Goal: Task Accomplishment & Management: Manage account settings

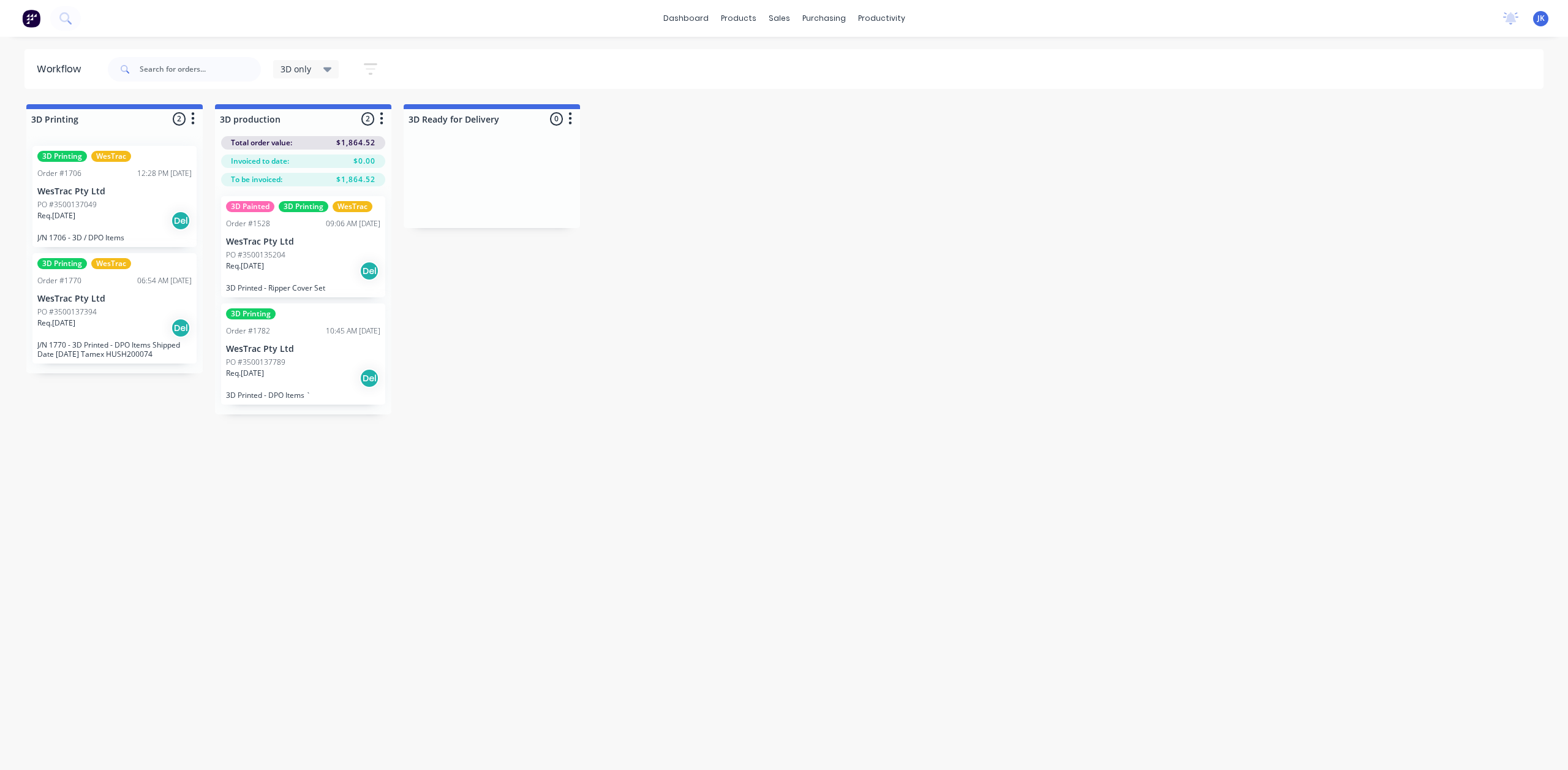
click at [127, 204] on div "PO #3500137049" at bounding box center [114, 204] width 154 height 11
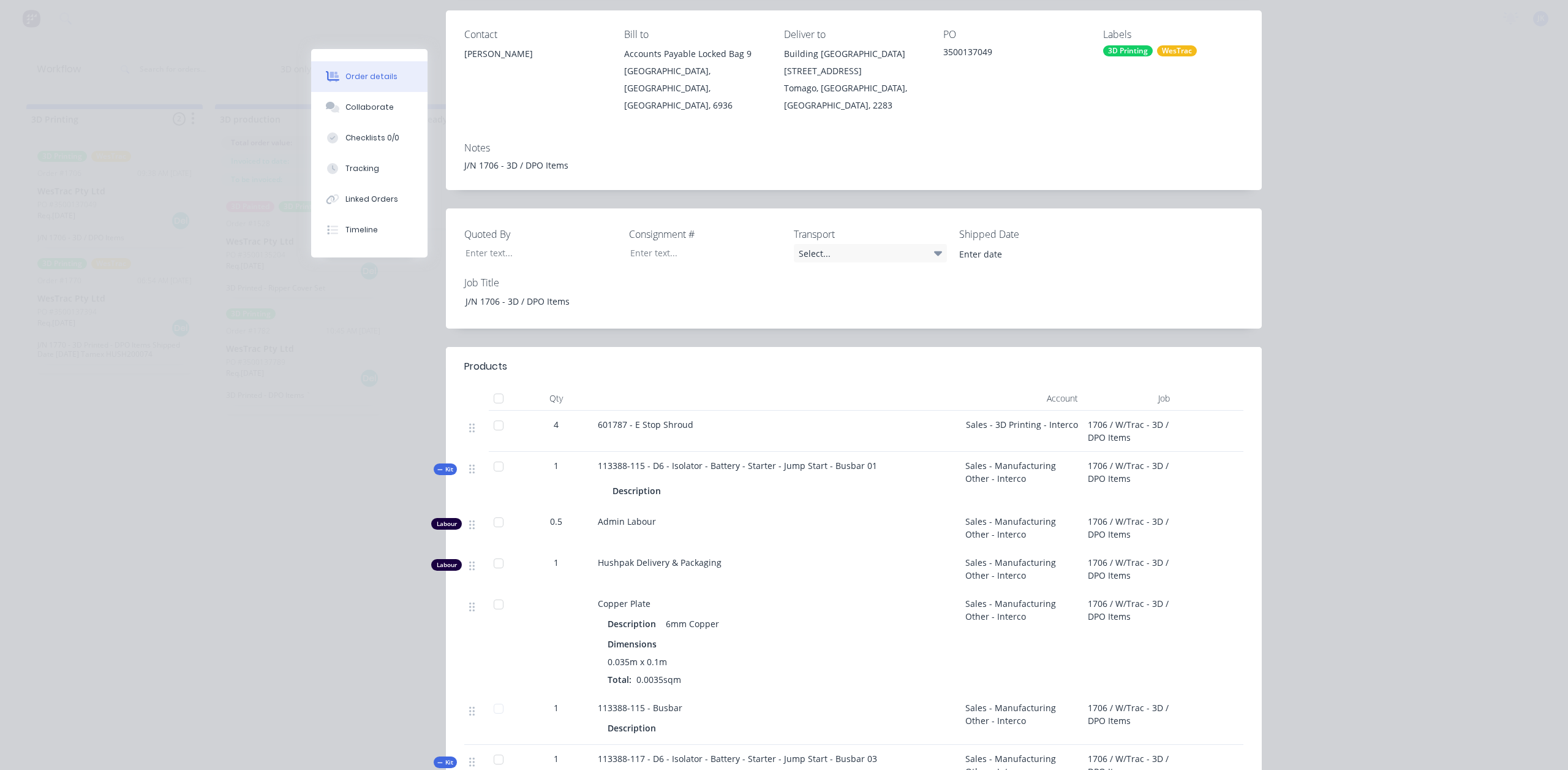
scroll to position [184, 0]
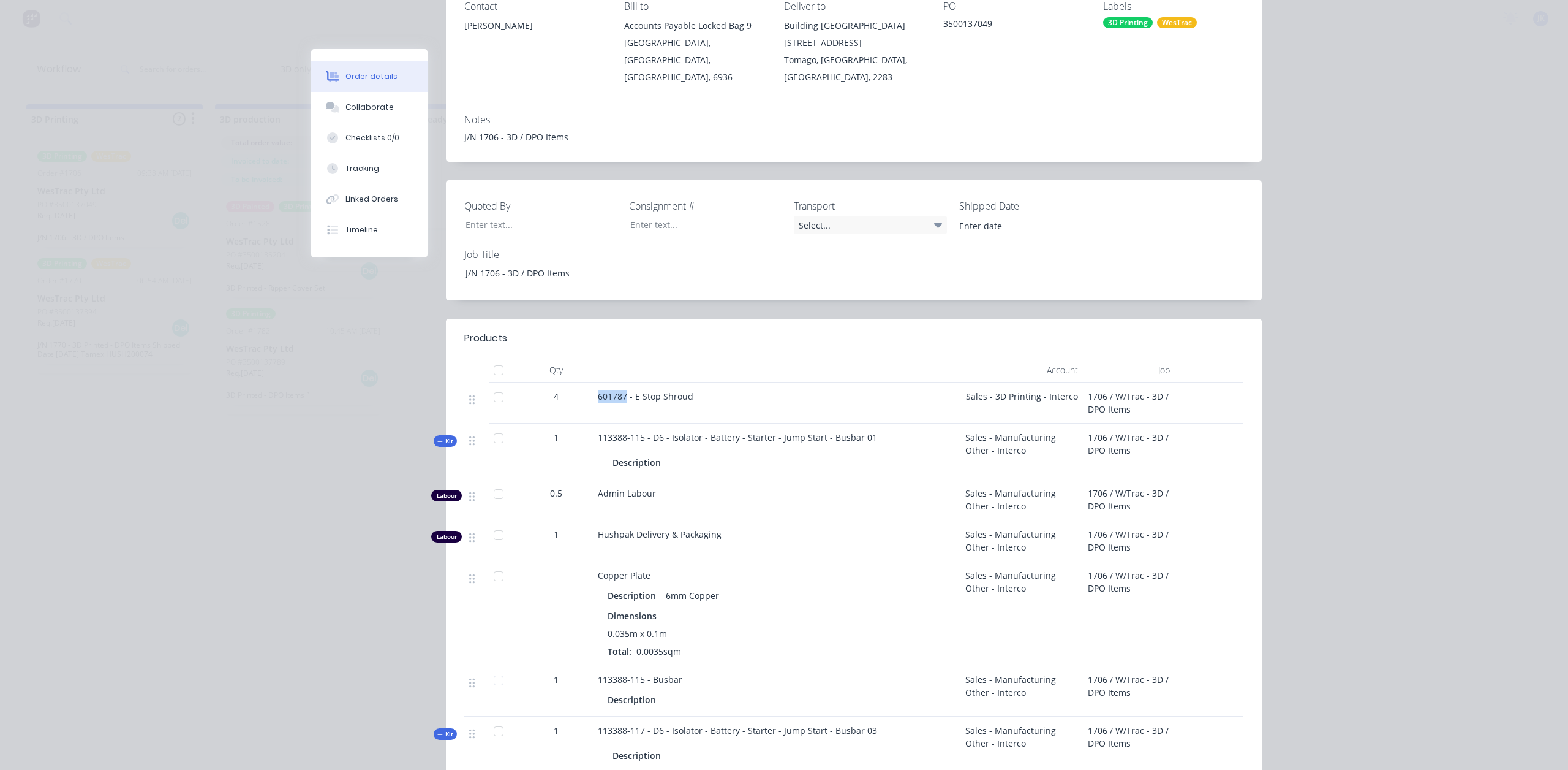
drag, startPoint x: 623, startPoint y: 381, endPoint x: 594, endPoint y: 379, distance: 29.1
click at [598, 390] on span "601787 - E Stop Shroud" at bounding box center [645, 396] width 95 height 12
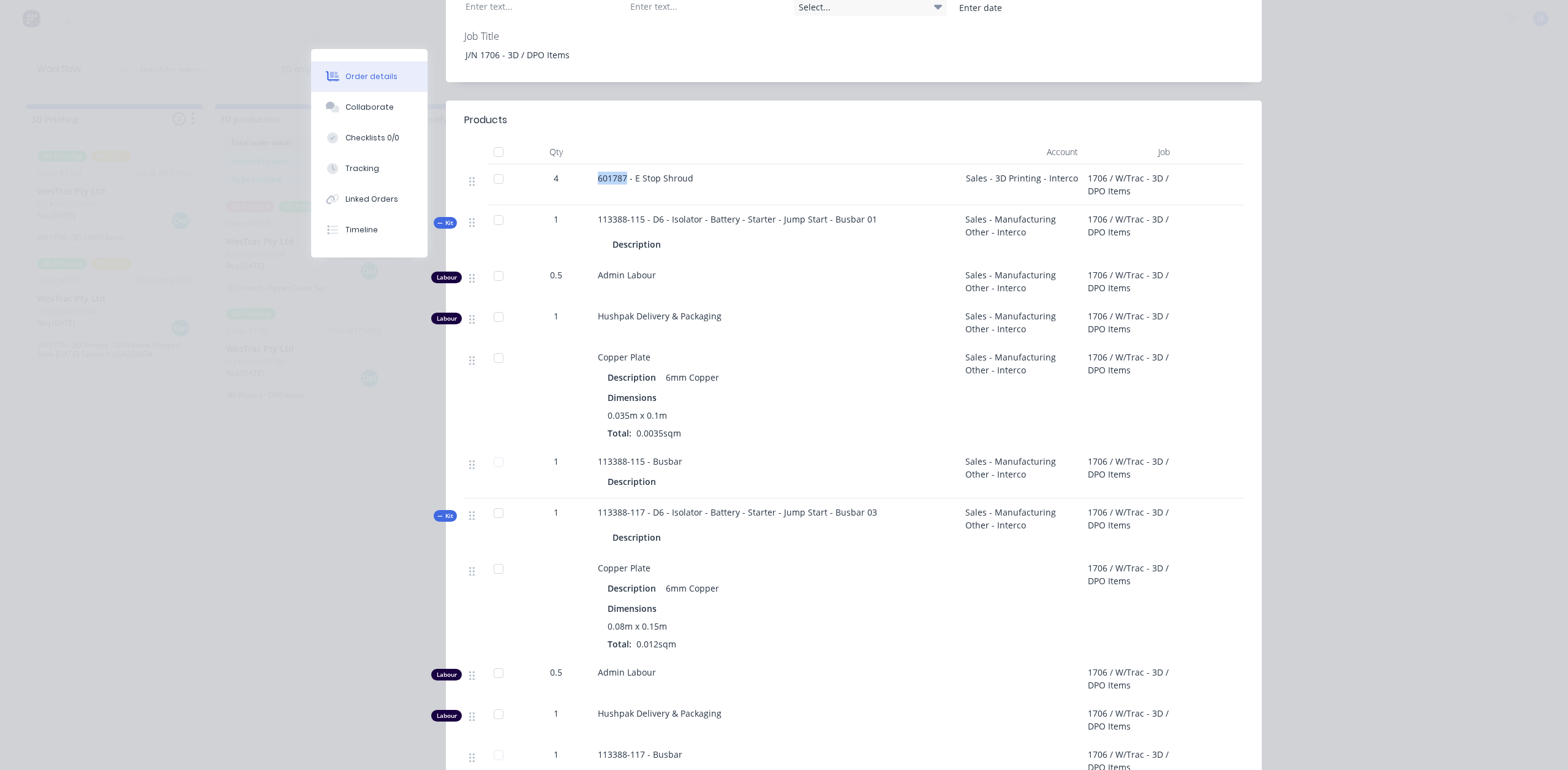
scroll to position [429, 0]
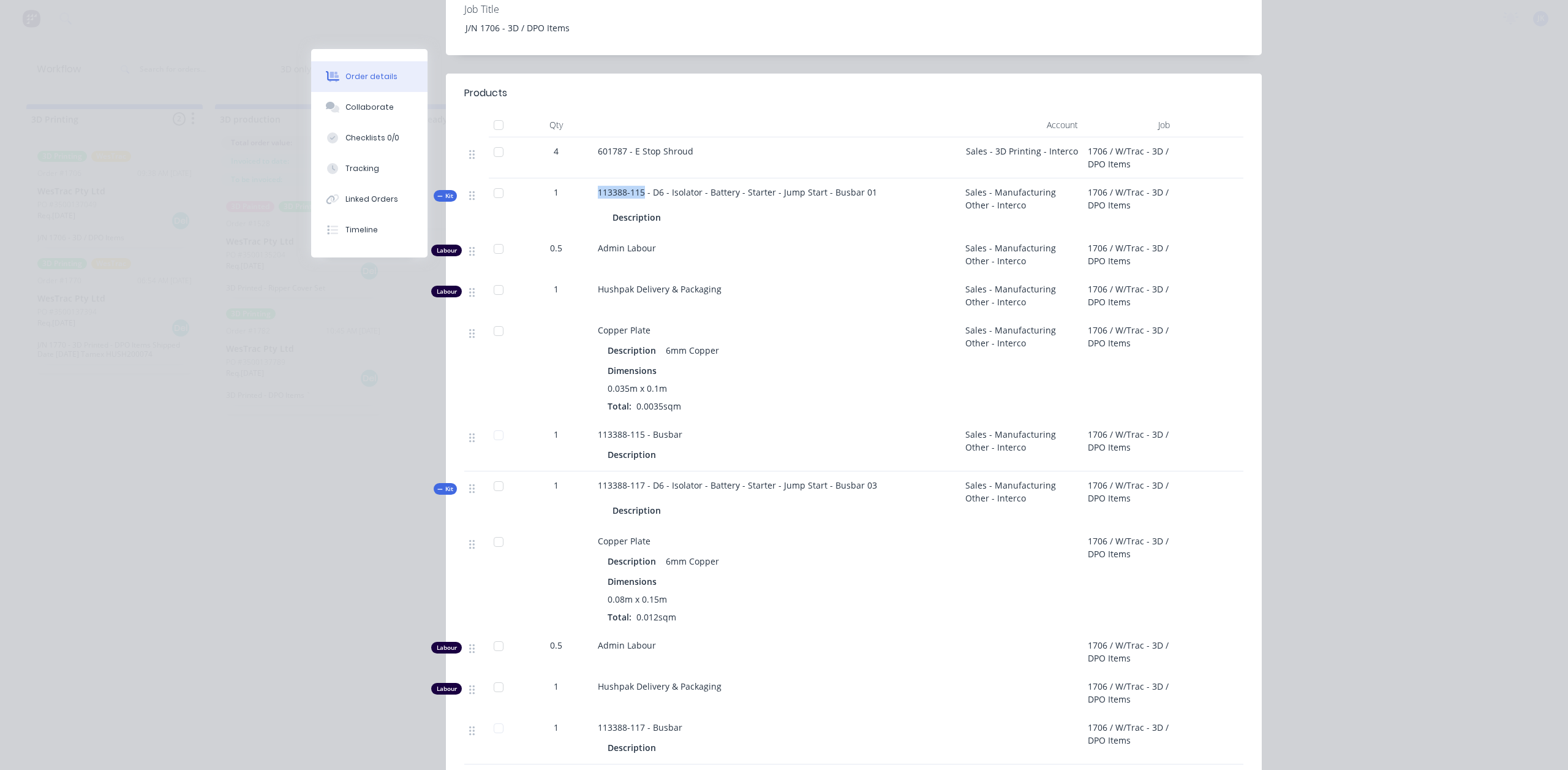
drag, startPoint x: 593, startPoint y: 174, endPoint x: 640, endPoint y: 170, distance: 47.2
click at [640, 186] on span "113388-115 - D6 - Isolator - Battery - Starter - Jump Start - Busbar 01" at bounding box center [738, 192] width 279 height 12
click at [843, 243] on div "Admin Labour" at bounding box center [777, 254] width 368 height 41
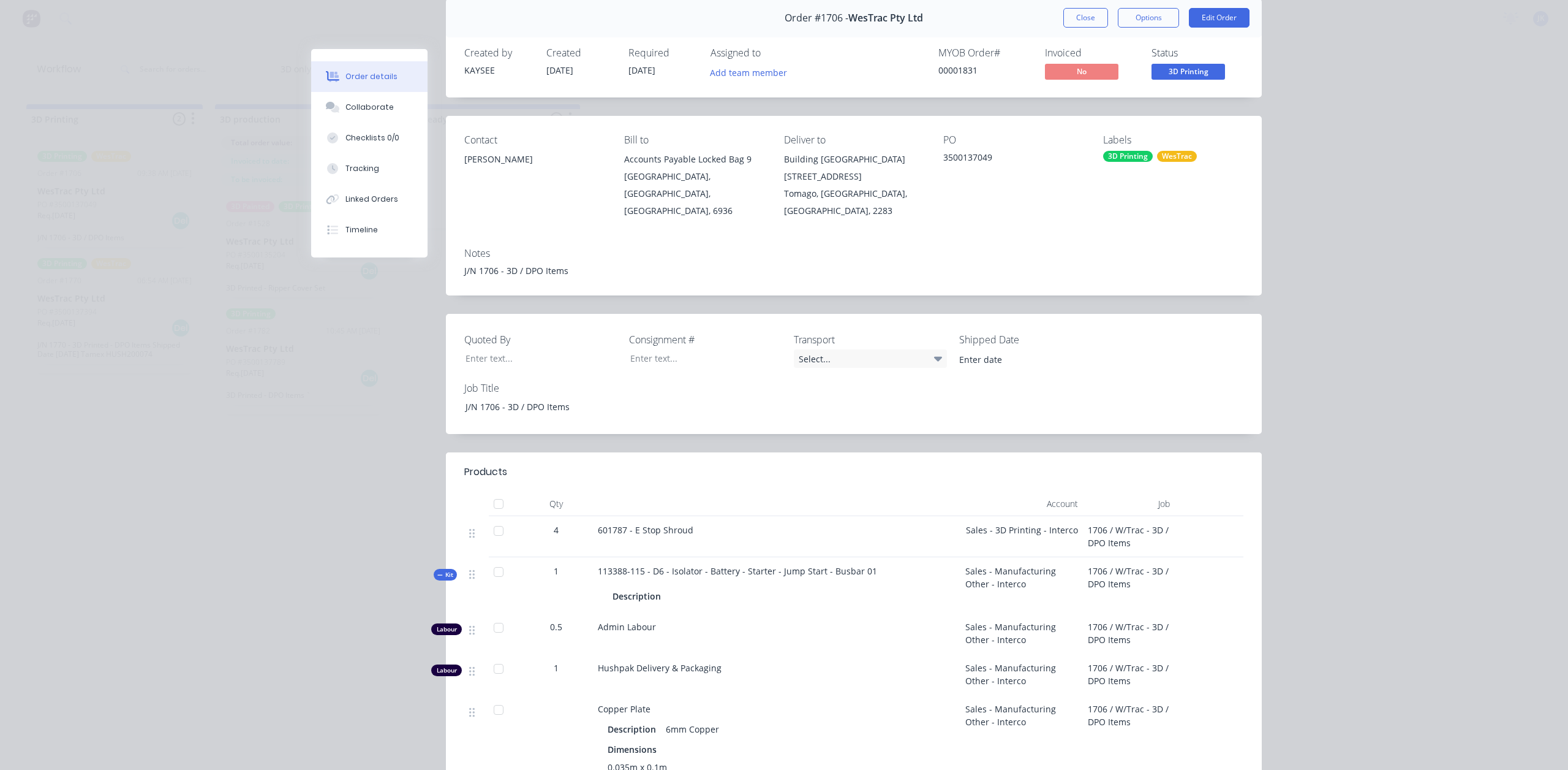
scroll to position [0, 0]
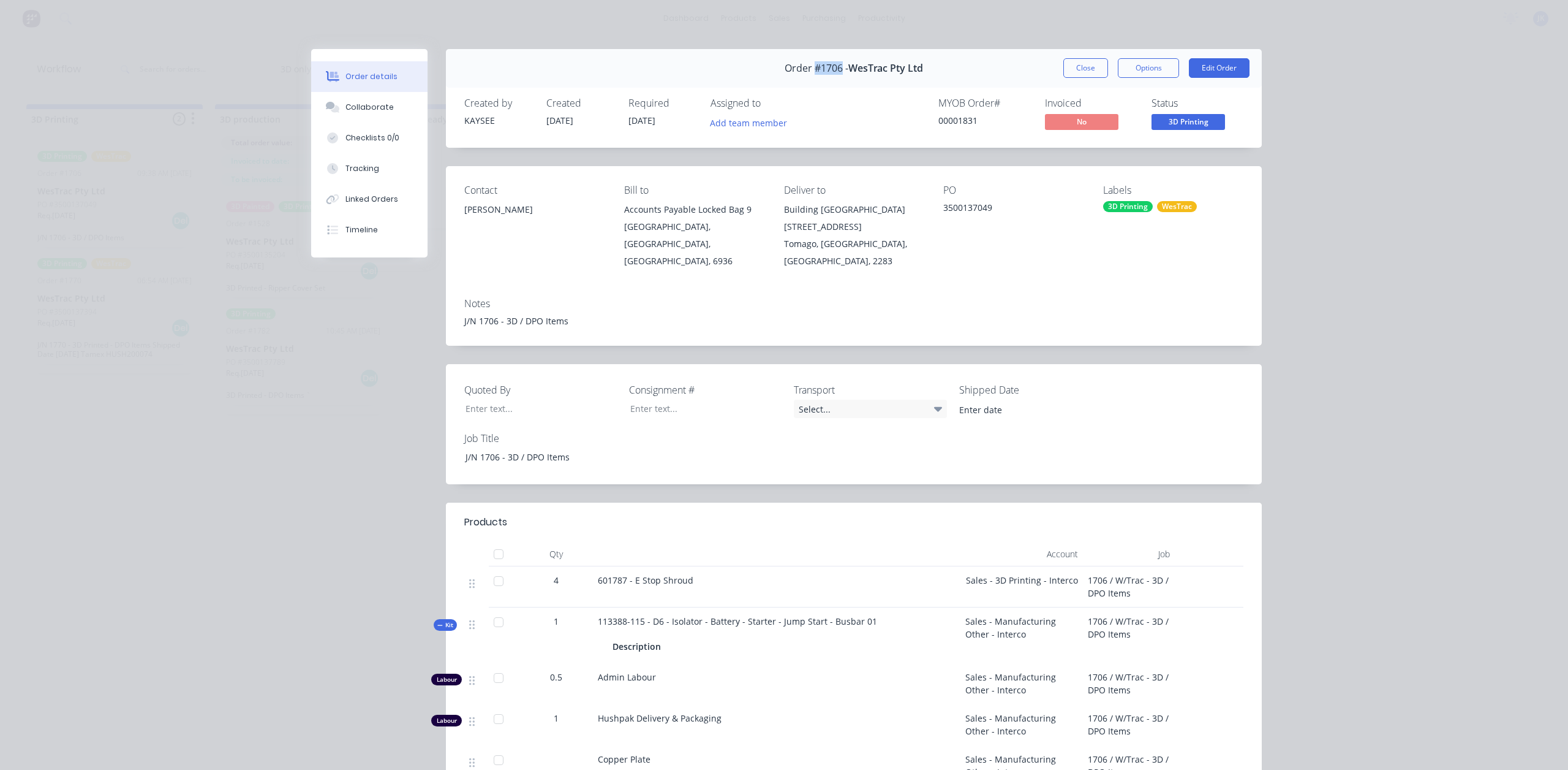
drag, startPoint x: 811, startPoint y: 64, endPoint x: 836, endPoint y: 73, distance: 26.6
click at [836, 68] on span "Order #1706 -" at bounding box center [817, 69] width 64 height 12
click at [985, 72] on div "Order #1706 - WesTrac Pty Ltd Close Options Edit Order" at bounding box center [854, 69] width 816 height 38
drag, startPoint x: 542, startPoint y: 120, endPoint x: 578, endPoint y: 124, distance: 36.2
click at [578, 122] on div "Created 05/08/25" at bounding box center [579, 115] width 67 height 35
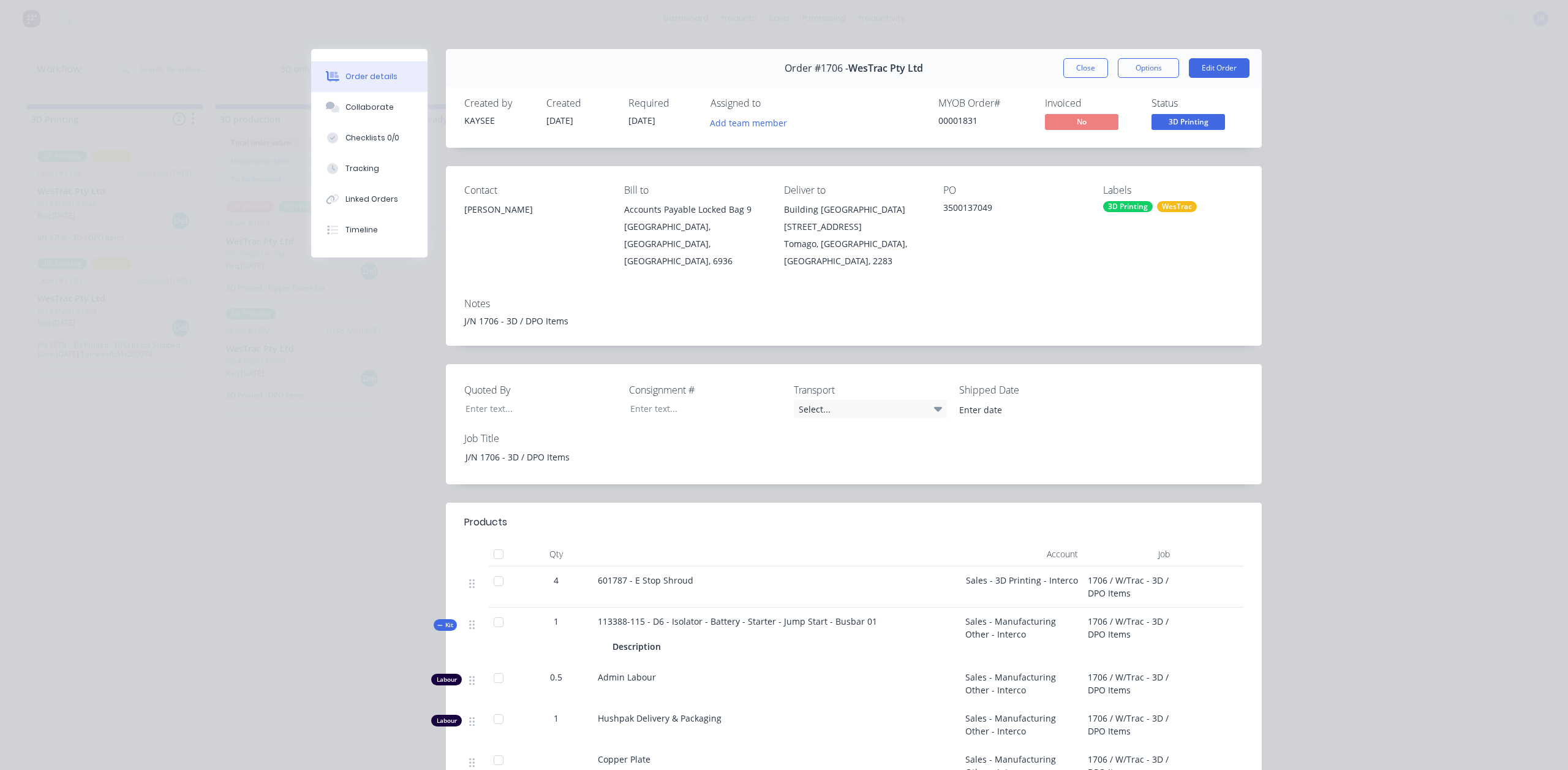
click at [668, 154] on div "Order #1706 - WesTrac Pty Ltd Close Options Edit Order Created by KAYSEE Create…" at bounding box center [786, 730] width 951 height 1363
click at [1088, 74] on button "Close" at bounding box center [1086, 68] width 45 height 20
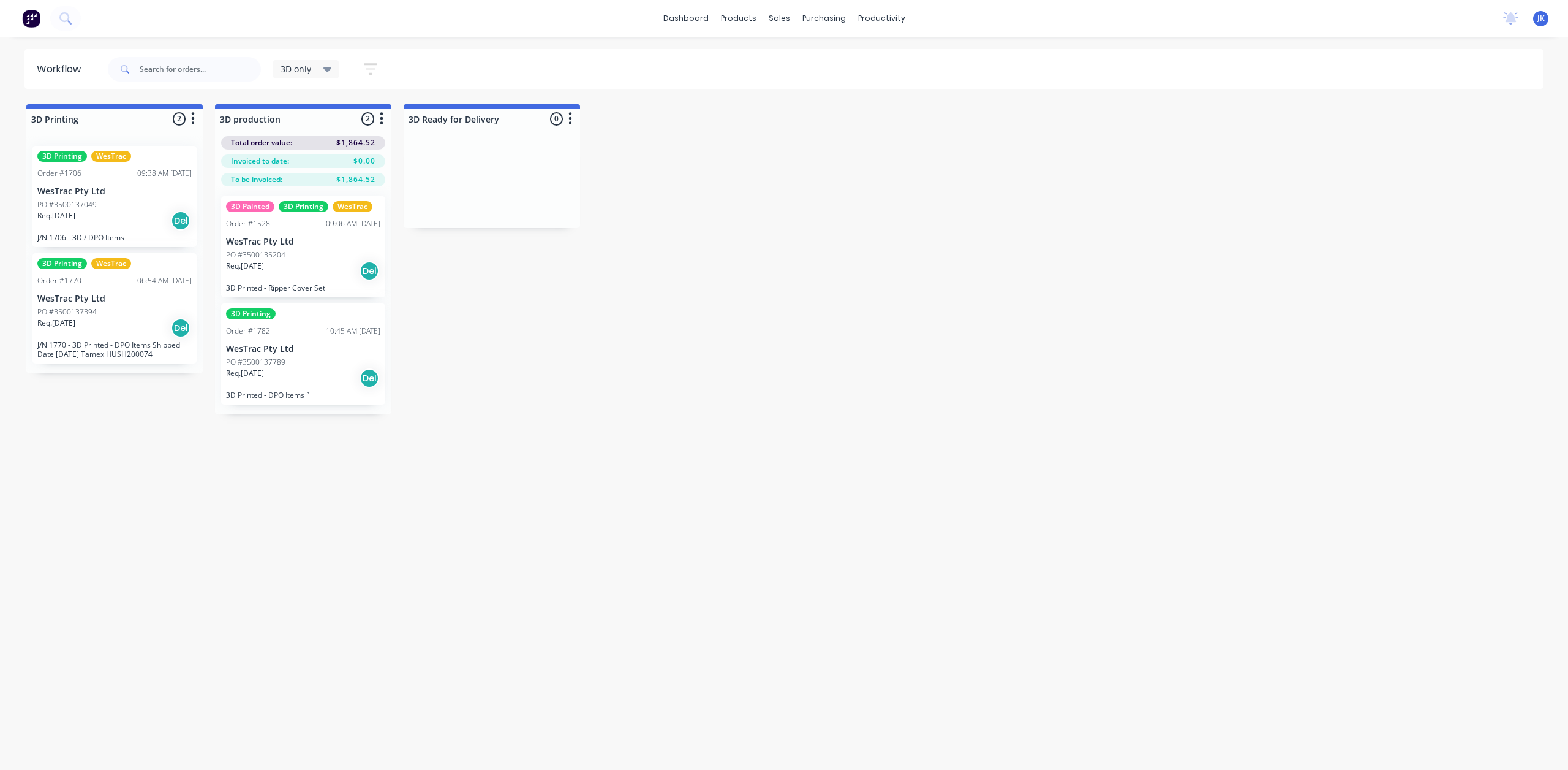
click at [133, 319] on div "Req. 18/08/25 Del" at bounding box center [114, 328] width 154 height 21
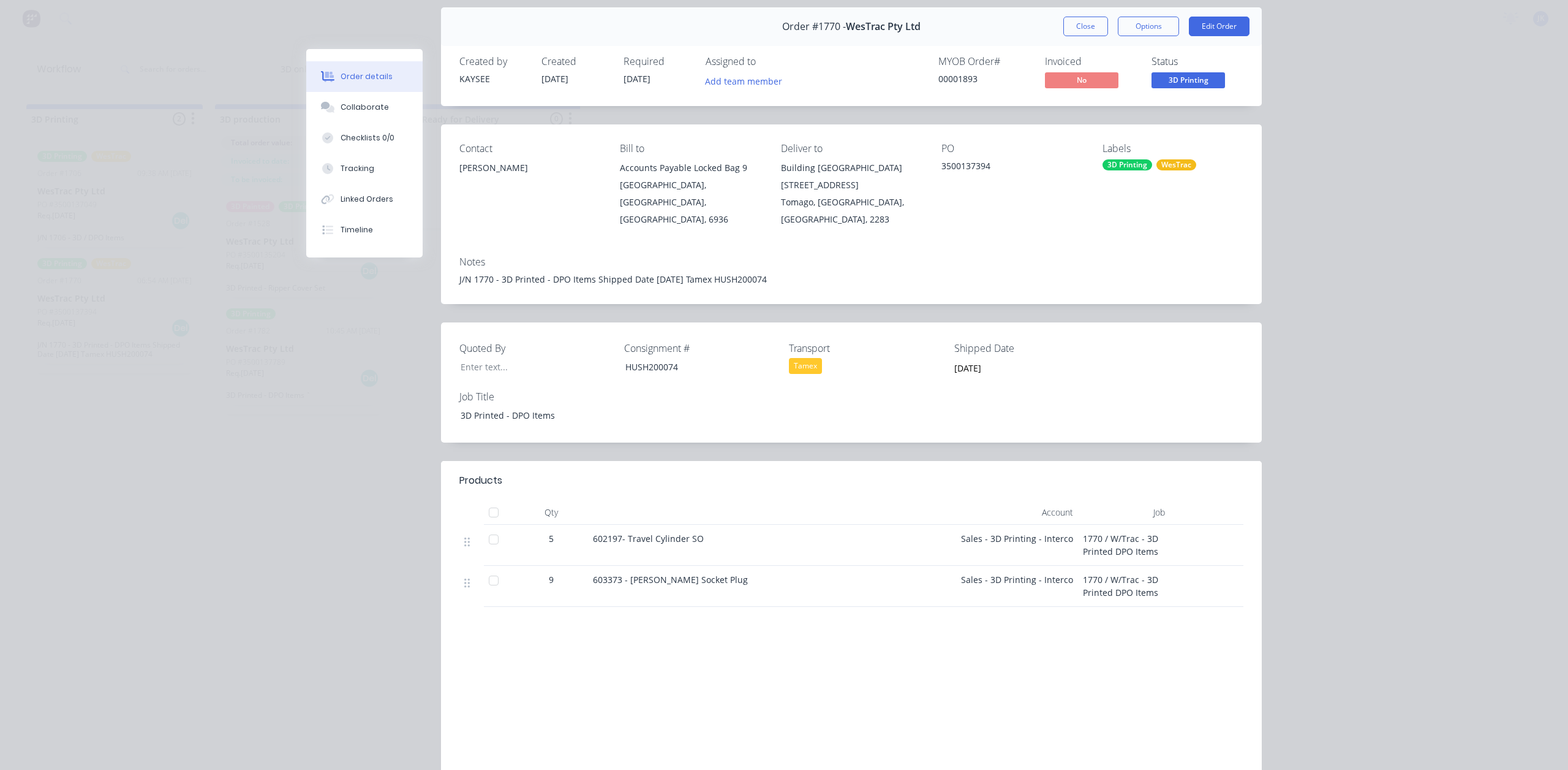
scroll to position [61, 0]
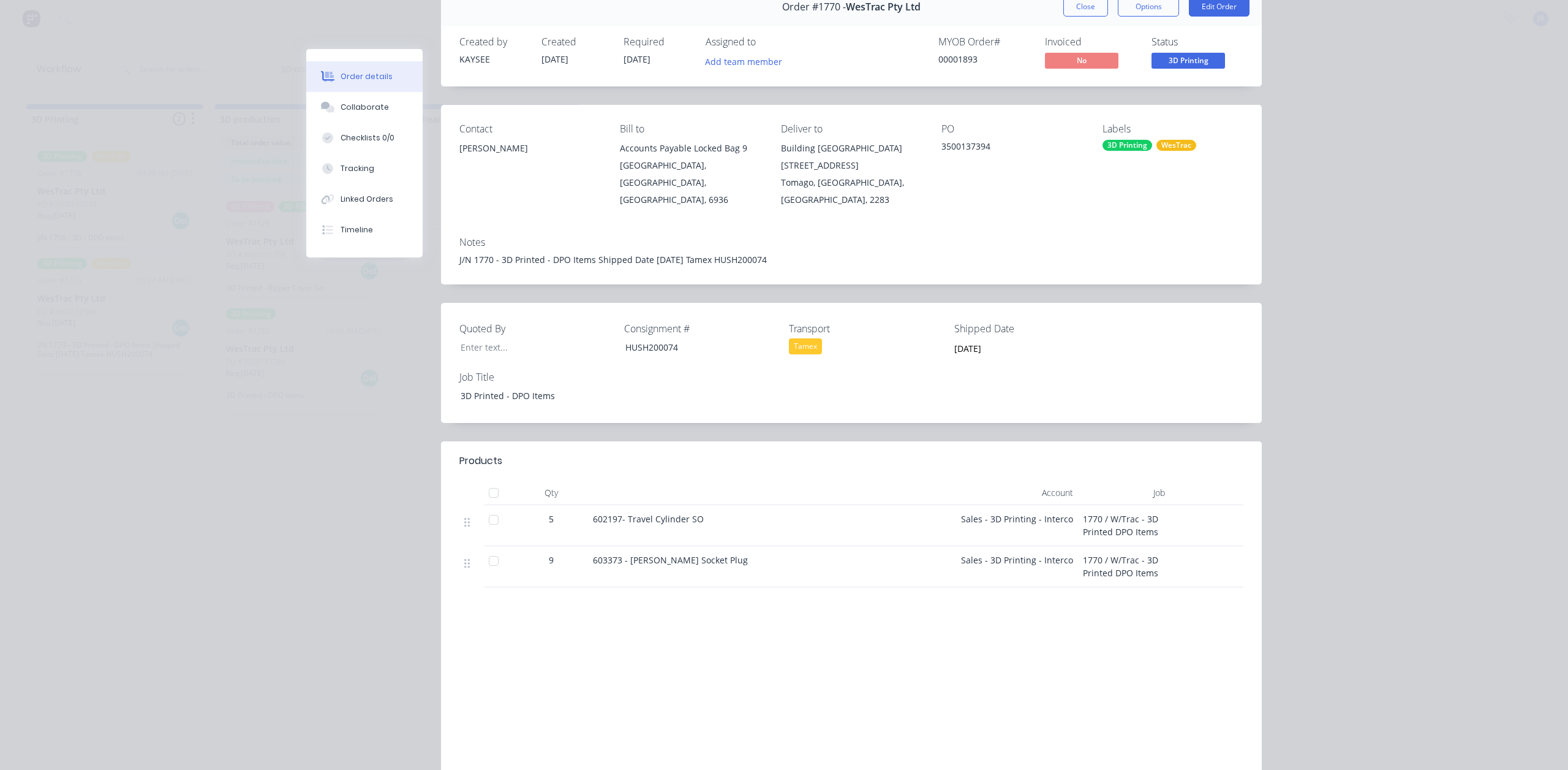
drag, startPoint x: 697, startPoint y: 501, endPoint x: 604, endPoint y: 507, distance: 93.2
click at [604, 513] on span "602197- Travel Cylinder SO" at bounding box center [648, 519] width 111 height 12
drag, startPoint x: 692, startPoint y: 543, endPoint x: 602, endPoint y: 563, distance: 92.2
click at [588, 546] on div "603373 - Reed Socket Plug" at bounding box center [772, 566] width 368 height 41
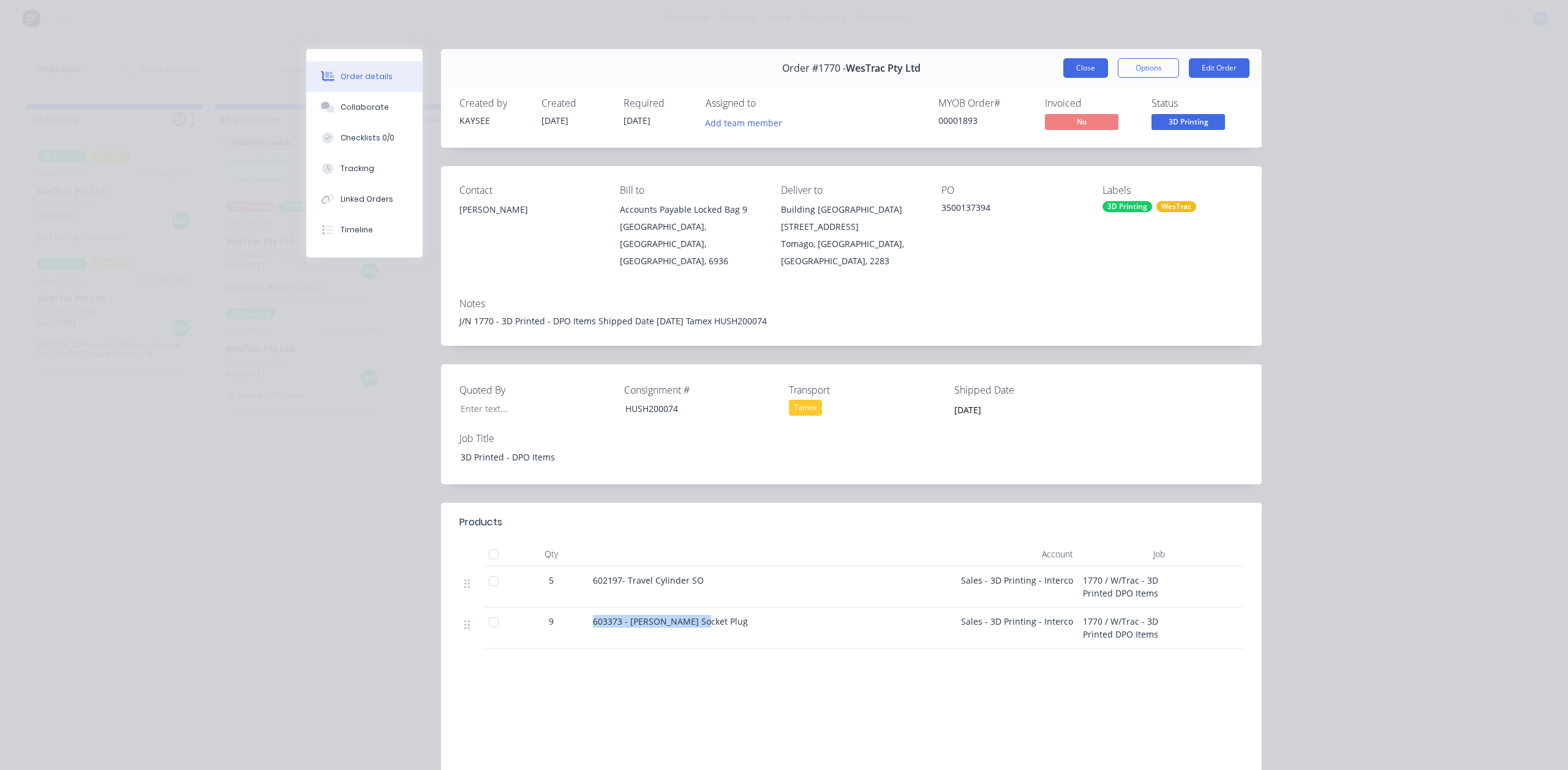
click at [1095, 72] on button "Close" at bounding box center [1086, 68] width 45 height 20
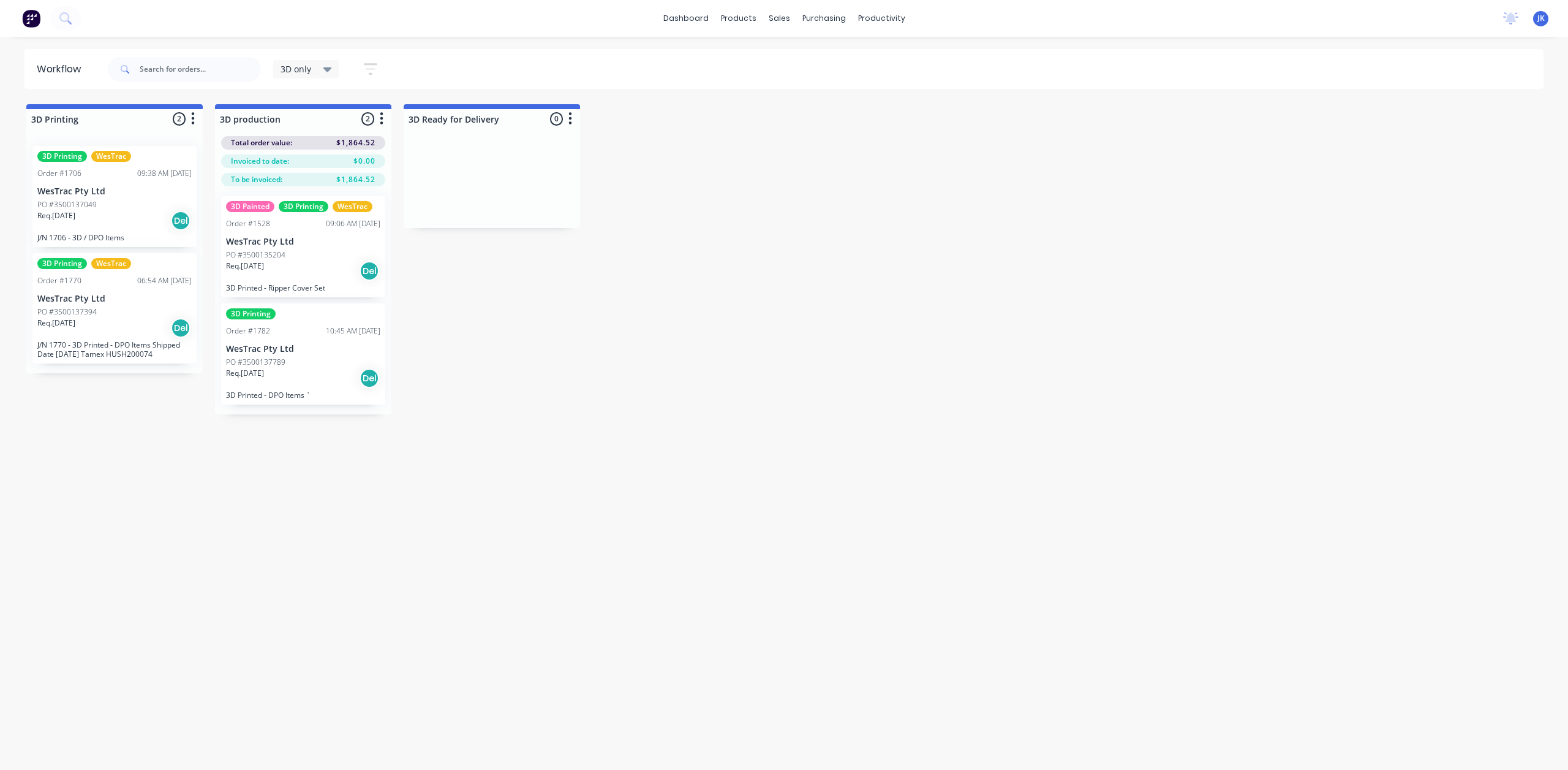
click at [371, 65] on icon "button" at bounding box center [370, 69] width 13 height 15
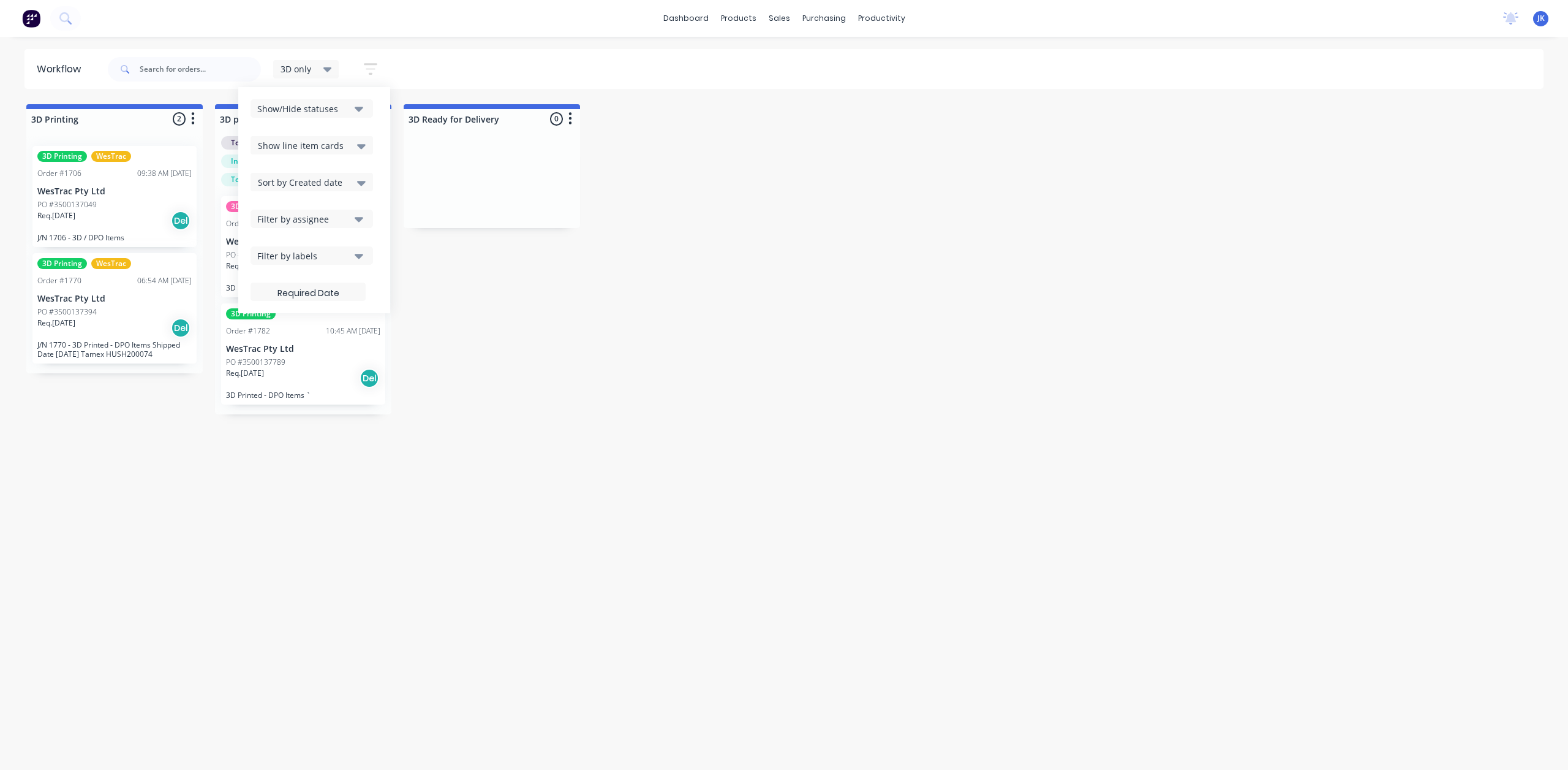
click at [353, 115] on button "Show/Hide statuses" at bounding box center [311, 108] width 122 height 19
click at [270, 178] on div "button" at bounding box center [271, 176] width 24 height 24
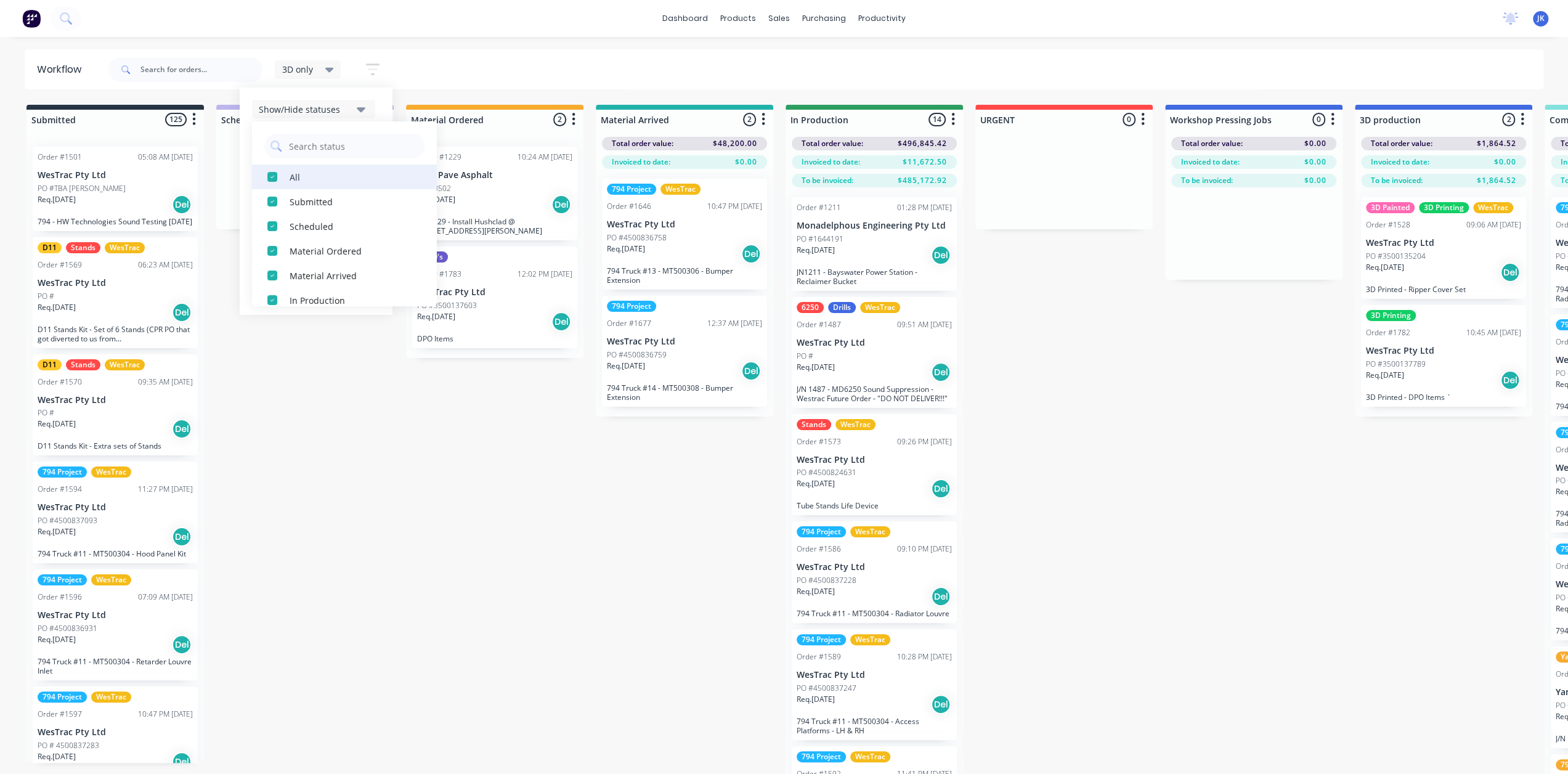
click at [271, 179] on div "button" at bounding box center [272, 176] width 24 height 24
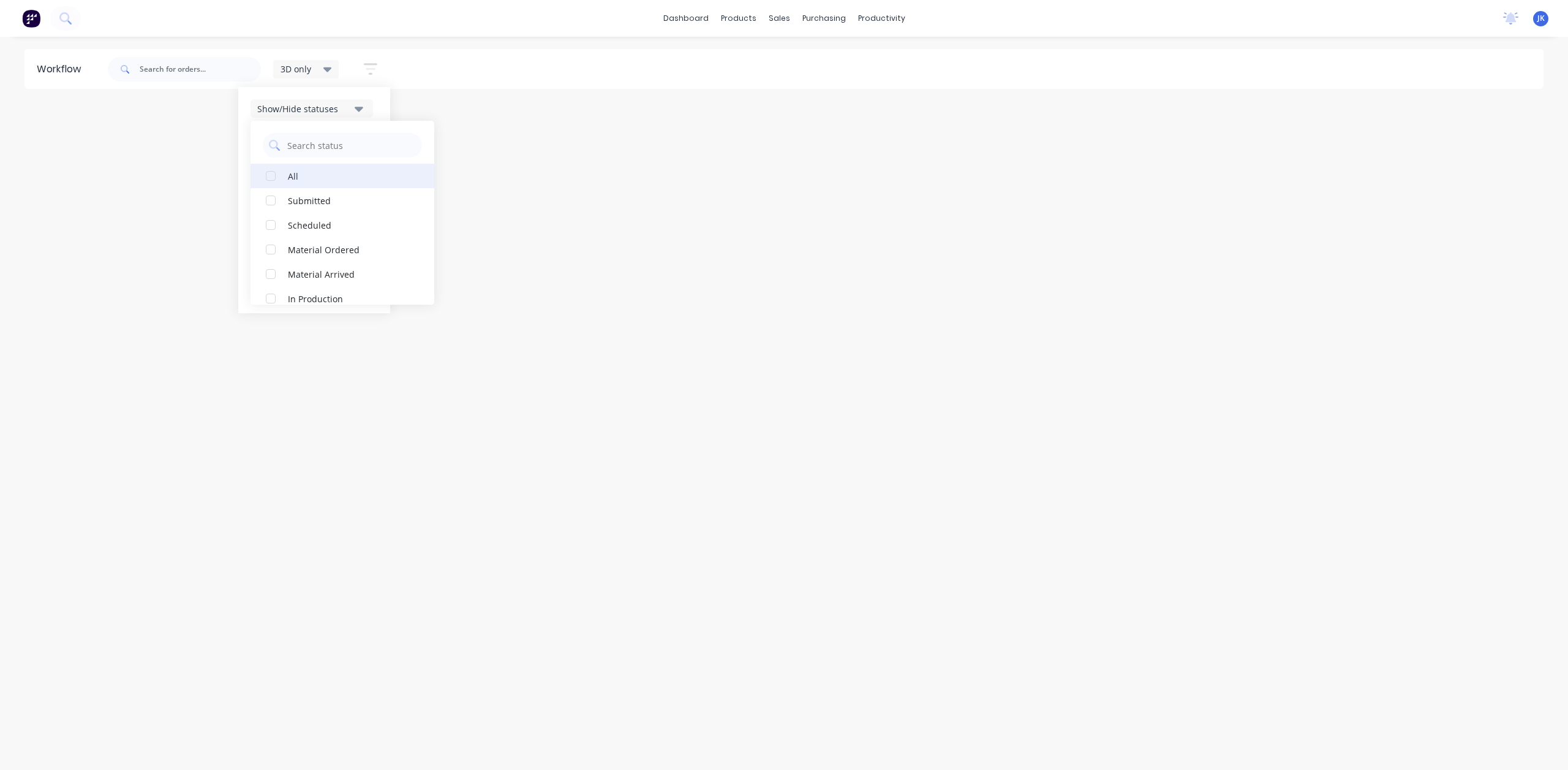
click at [270, 177] on div "button" at bounding box center [271, 176] width 24 height 24
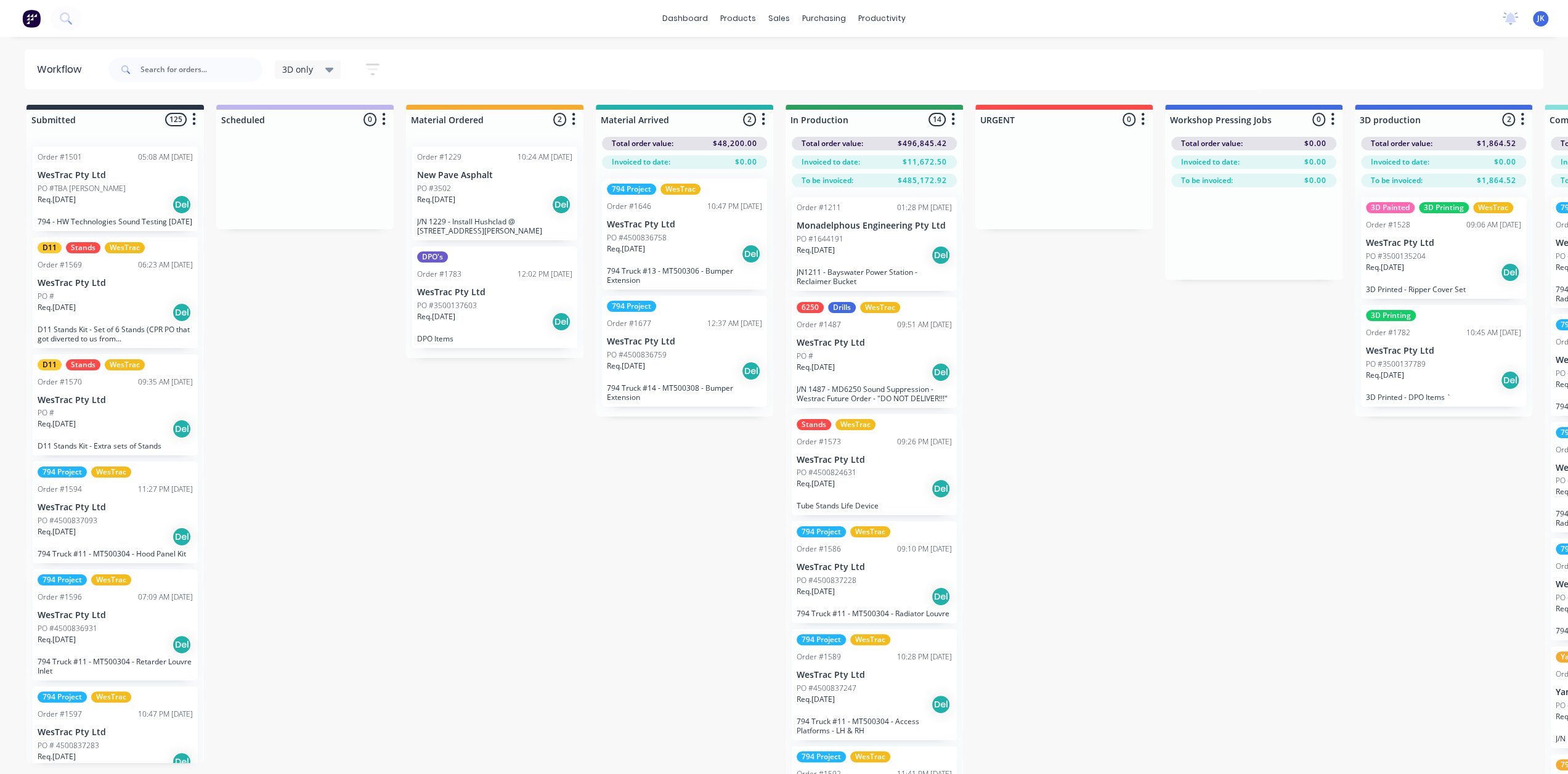
click at [334, 70] on div "3D only" at bounding box center [308, 70] width 66 height 19
click at [326, 189] on button "3D only (Default)" at bounding box center [350, 185] width 131 height 14
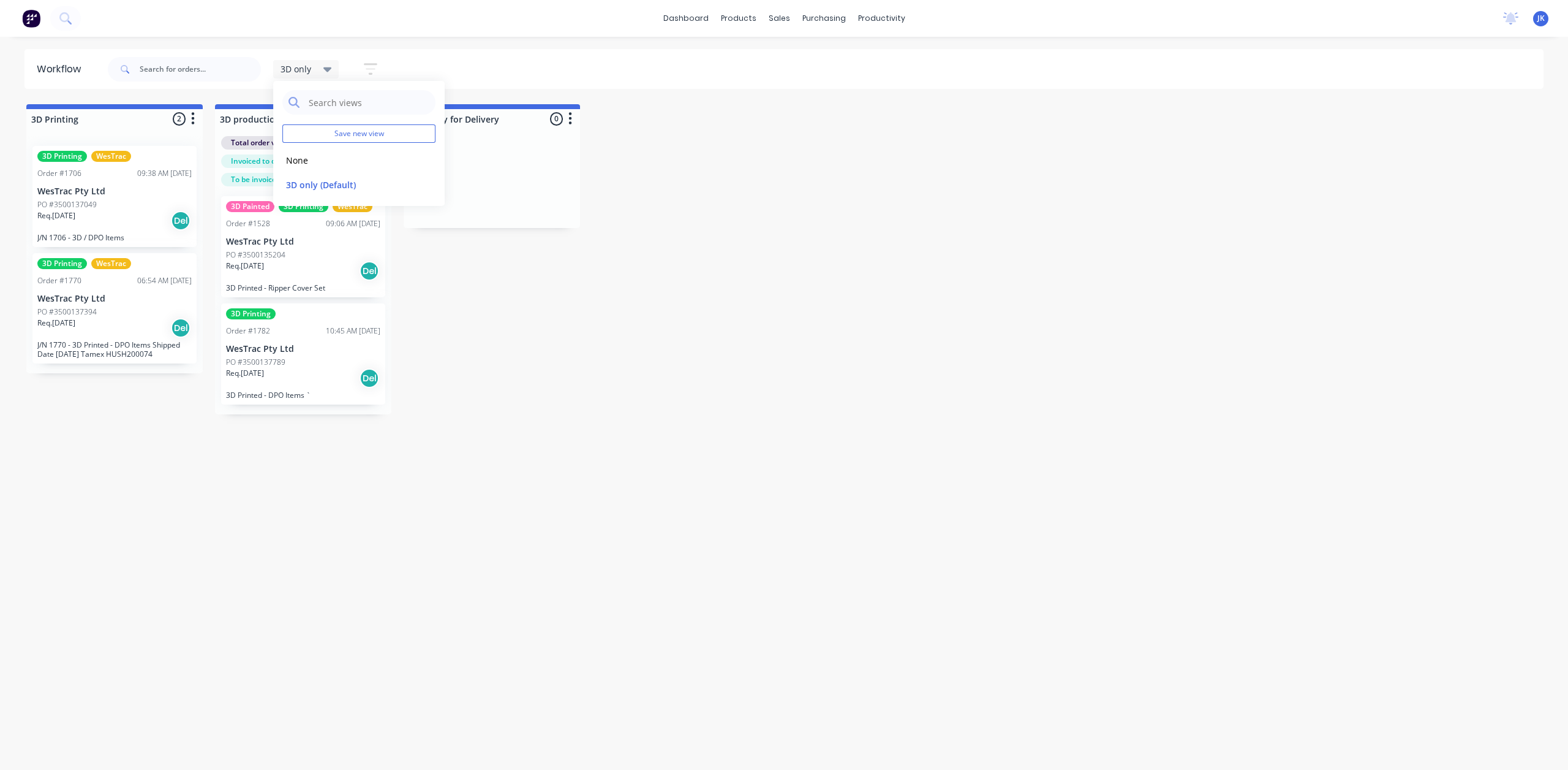
click at [191, 65] on input "text" at bounding box center [200, 69] width 121 height 24
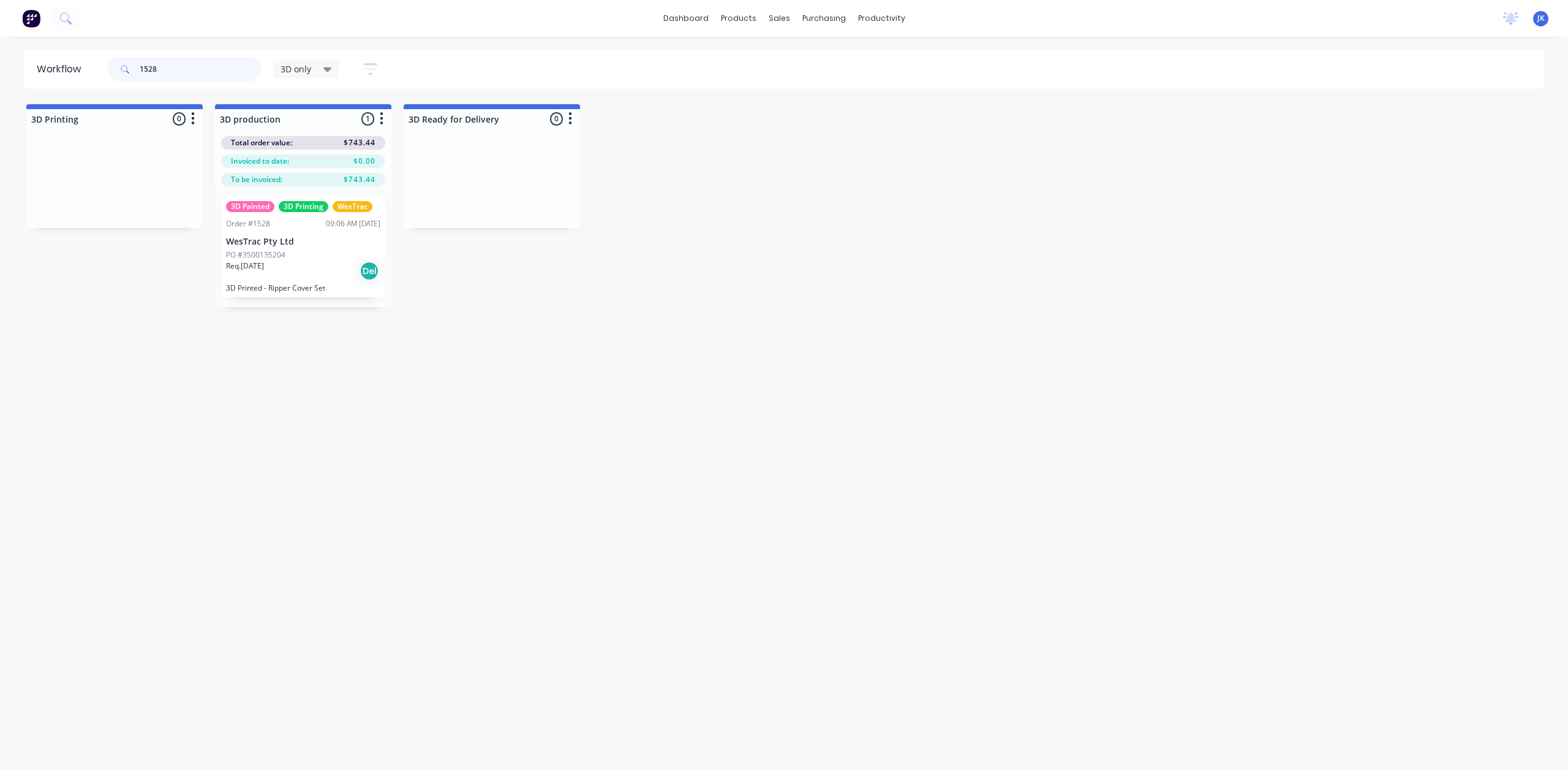
type input "1528"
click at [518, 390] on div "Workflow 1528 3D only Save new view None edit 3D only (Default) edit Show/Hide …" at bounding box center [784, 397] width 1568 height 696
drag, startPoint x: 173, startPoint y: 72, endPoint x: 136, endPoint y: 72, distance: 37.0
click at [136, 72] on div "1528" at bounding box center [184, 69] width 153 height 24
click at [576, 446] on div "Workflow 3D only Save new view None edit 3D only (Default) edit Show/Hide statu…" at bounding box center [784, 397] width 1568 height 696
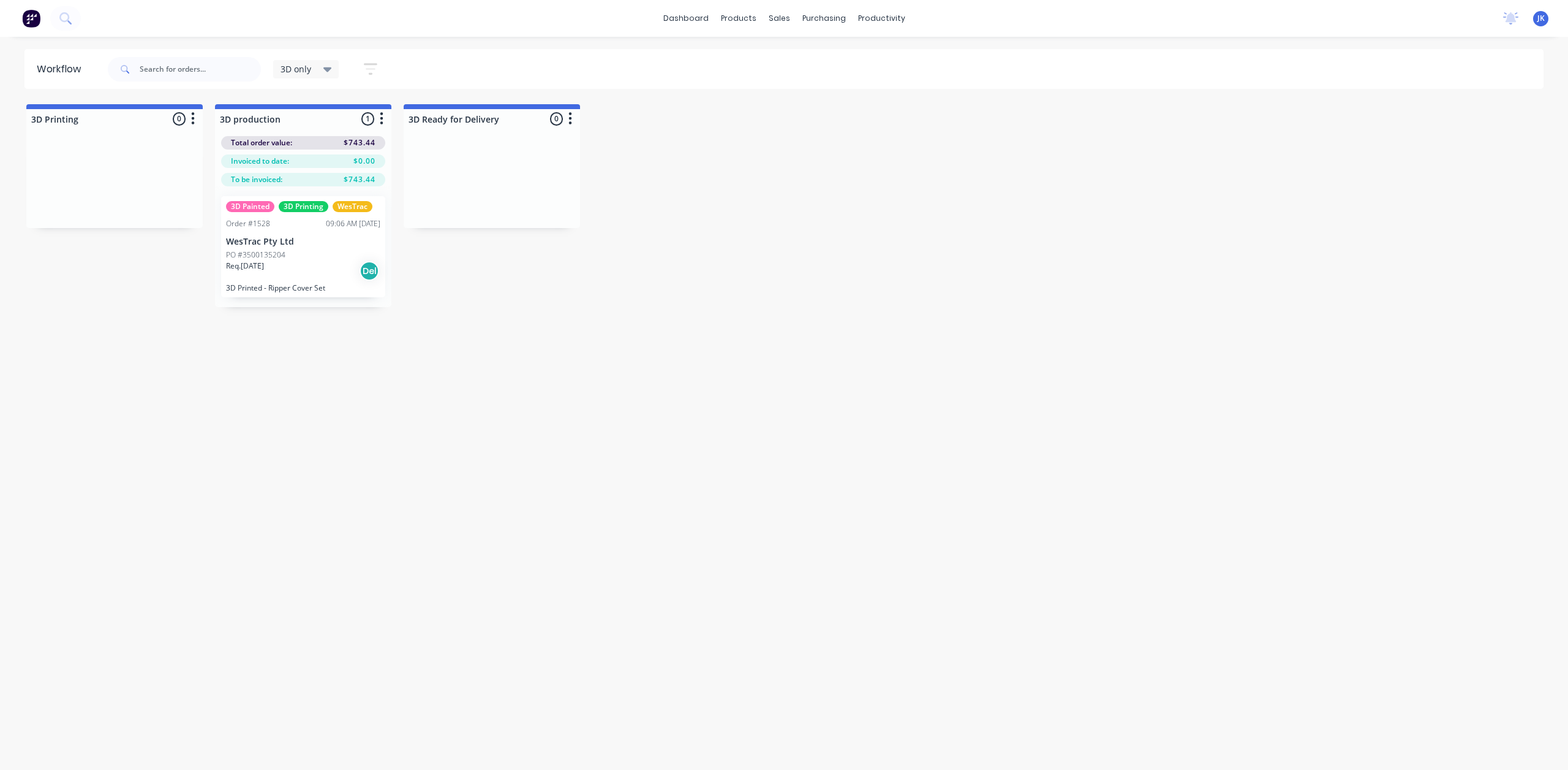
click at [483, 345] on div "Workflow 3D only Save new view None edit 3D only (Default) edit Show/Hide statu…" at bounding box center [784, 397] width 1568 height 696
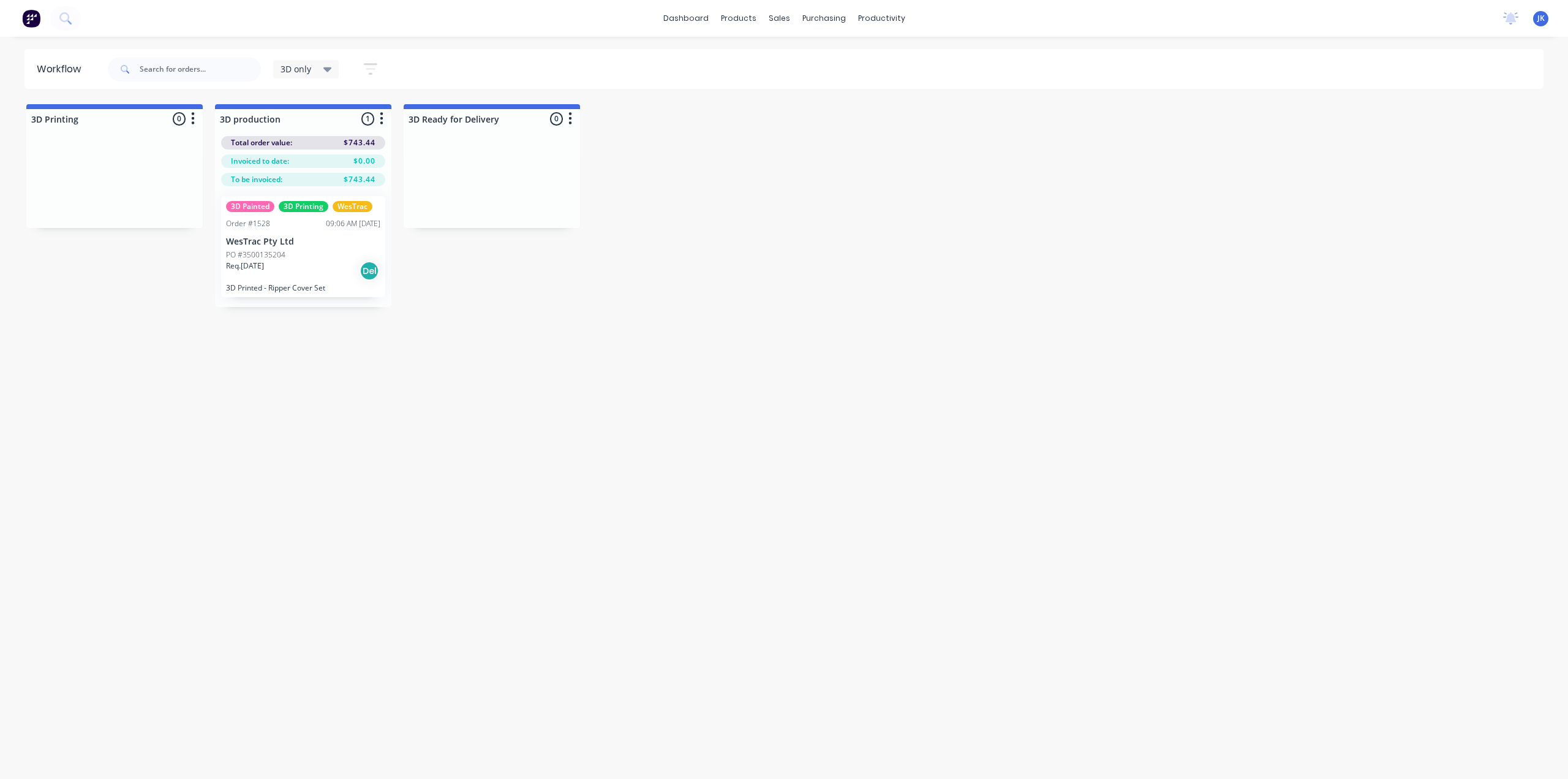
click at [483, 345] on div "Workflow 3D only Save new view None edit 3D only (Default) edit Show/Hide statu…" at bounding box center [784, 402] width 1568 height 705
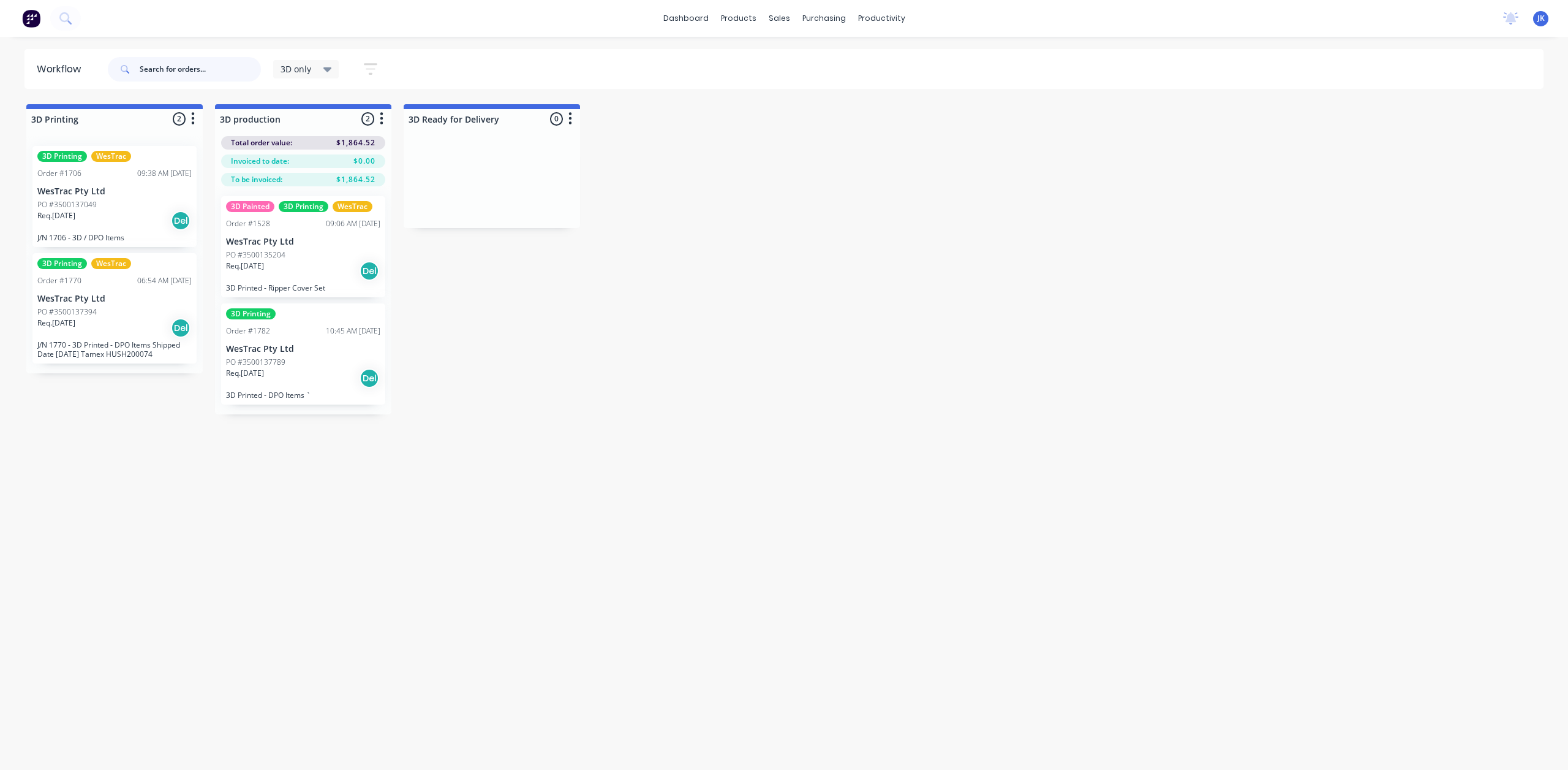
click at [158, 67] on input "text" at bounding box center [200, 69] width 121 height 24
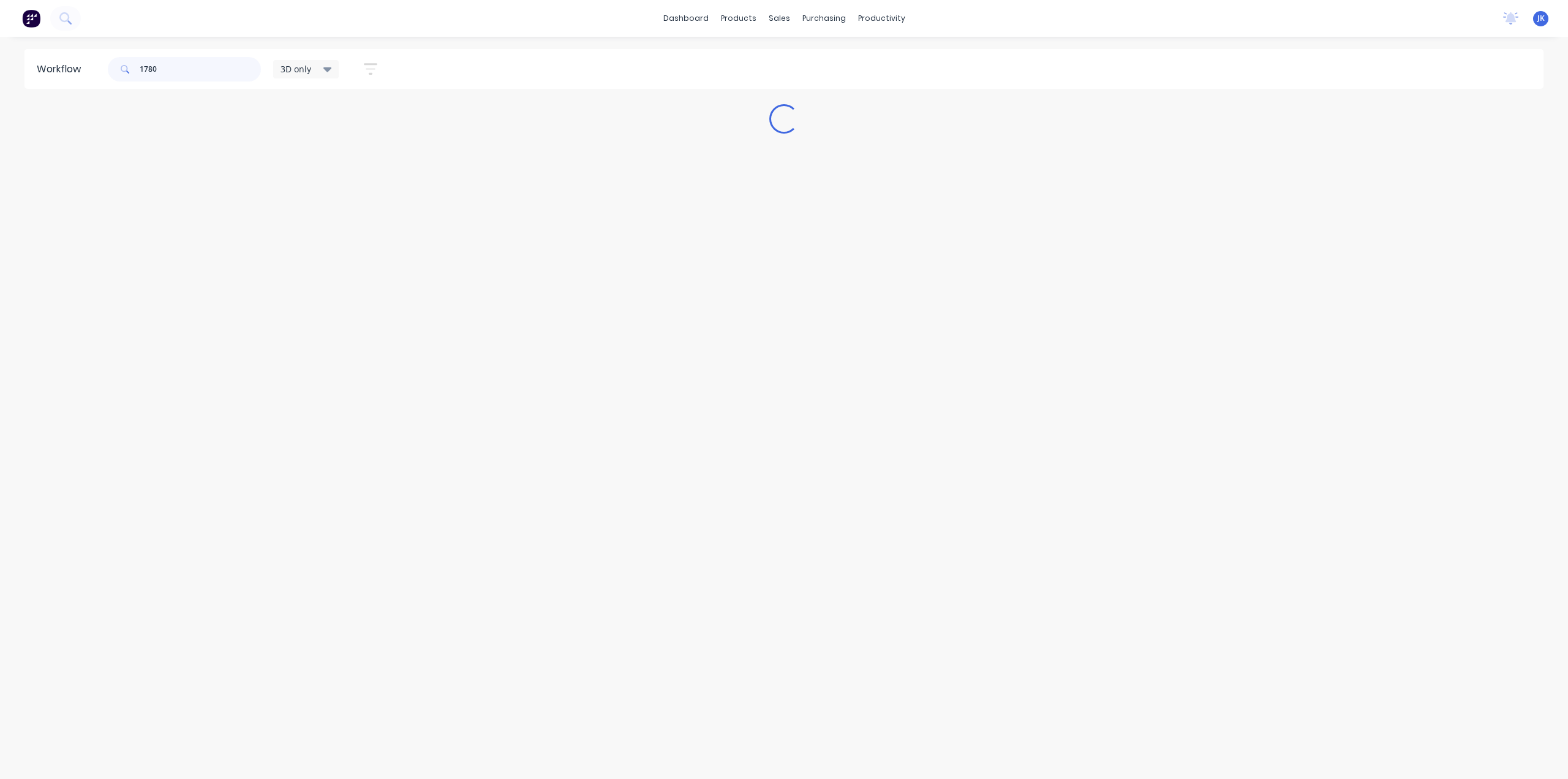
type input "1780"
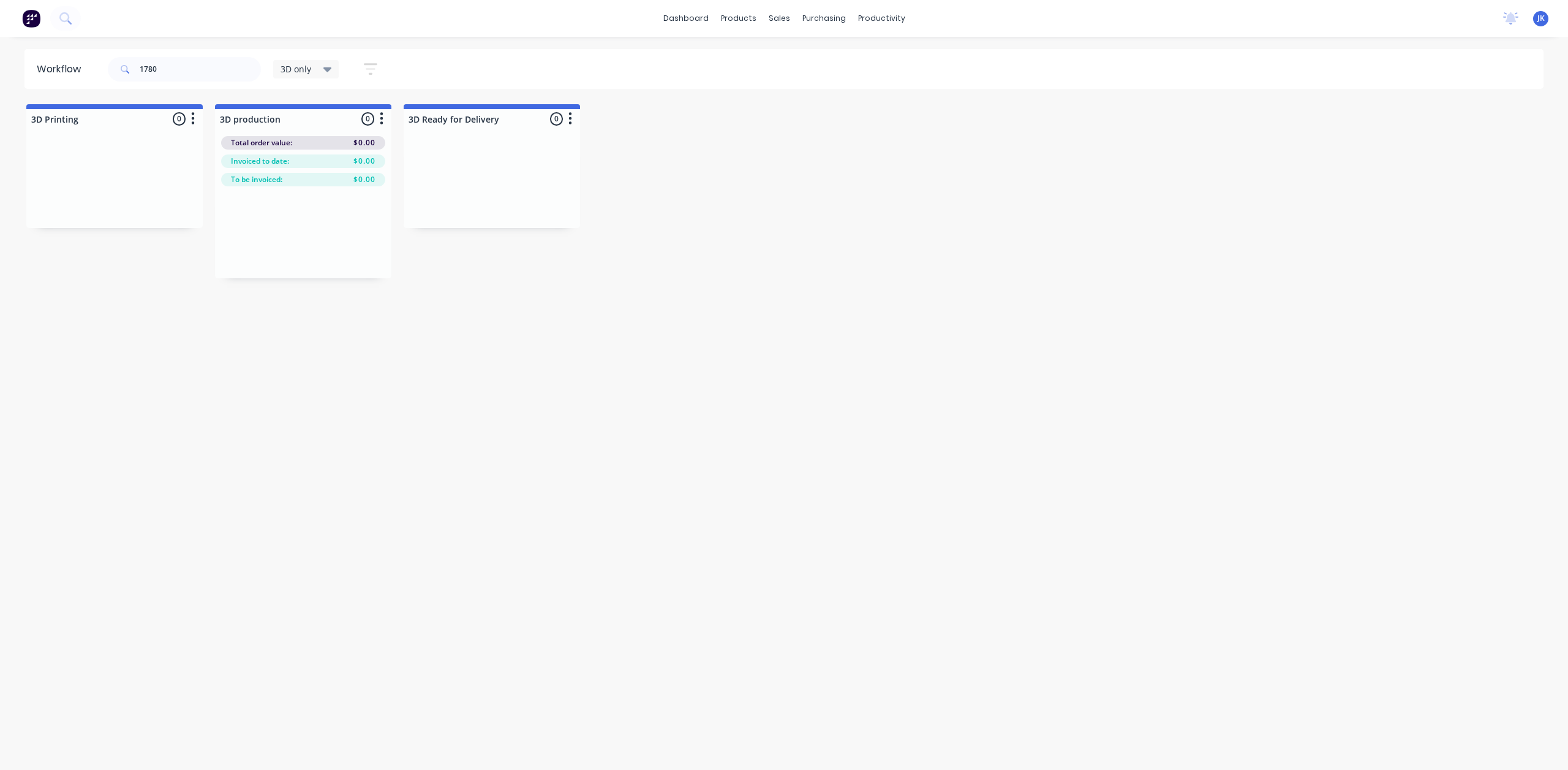
click at [381, 70] on button "button" at bounding box center [370, 69] width 39 height 24
click at [348, 113] on div "Show/Hide statuses" at bounding box center [303, 109] width 92 height 13
click at [275, 175] on div "button" at bounding box center [271, 176] width 24 height 24
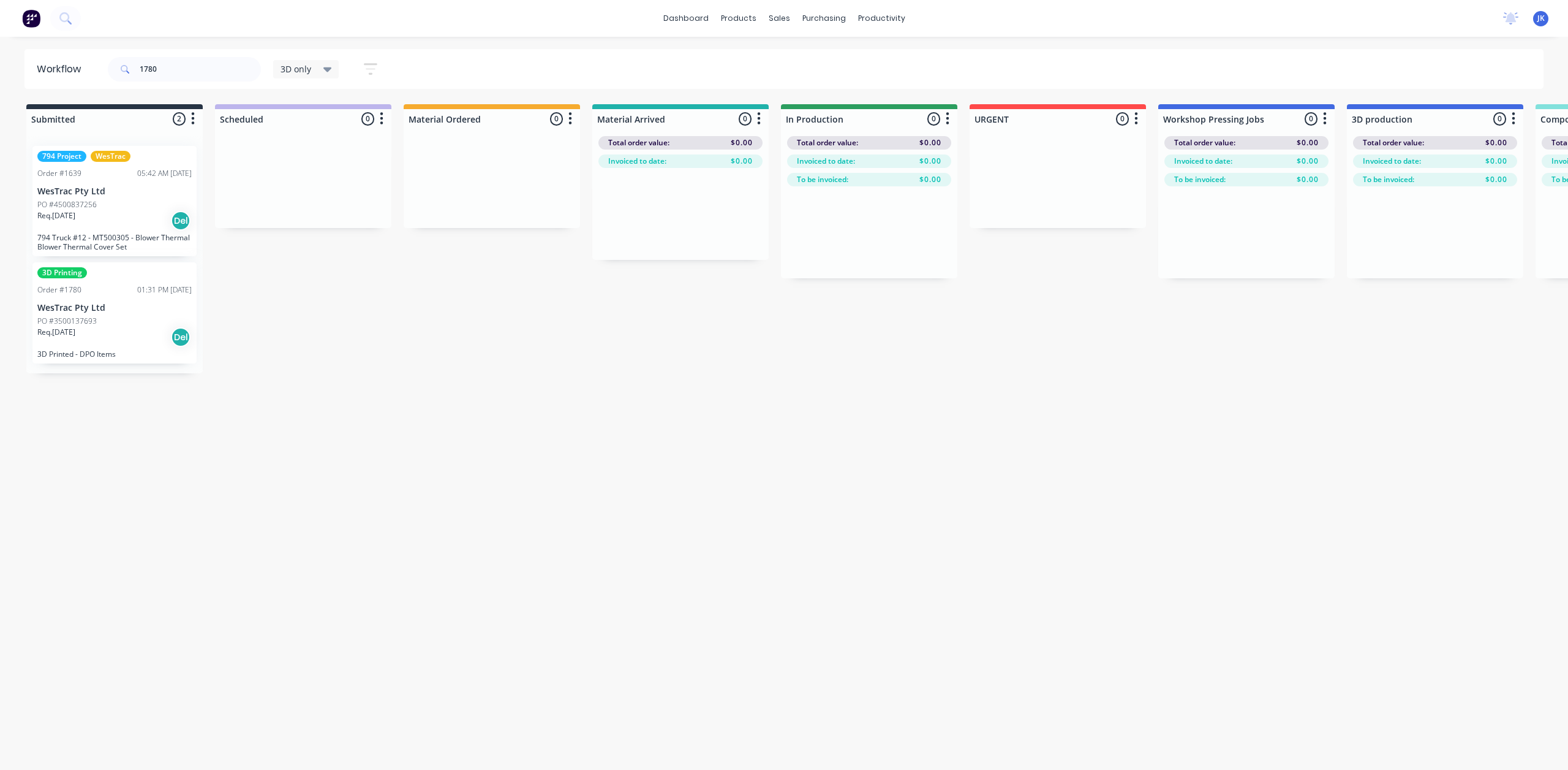
click at [519, 402] on div "Workflow 1780 3D only Save new view None edit 3D only (Default) edit Show/Hide …" at bounding box center [784, 397] width 1568 height 696
click at [193, 54] on div "1780" at bounding box center [184, 69] width 153 height 37
click at [201, 68] on input "1780" at bounding box center [200, 69] width 121 height 24
click at [143, 318] on div "PO #3500137693" at bounding box center [114, 321] width 154 height 11
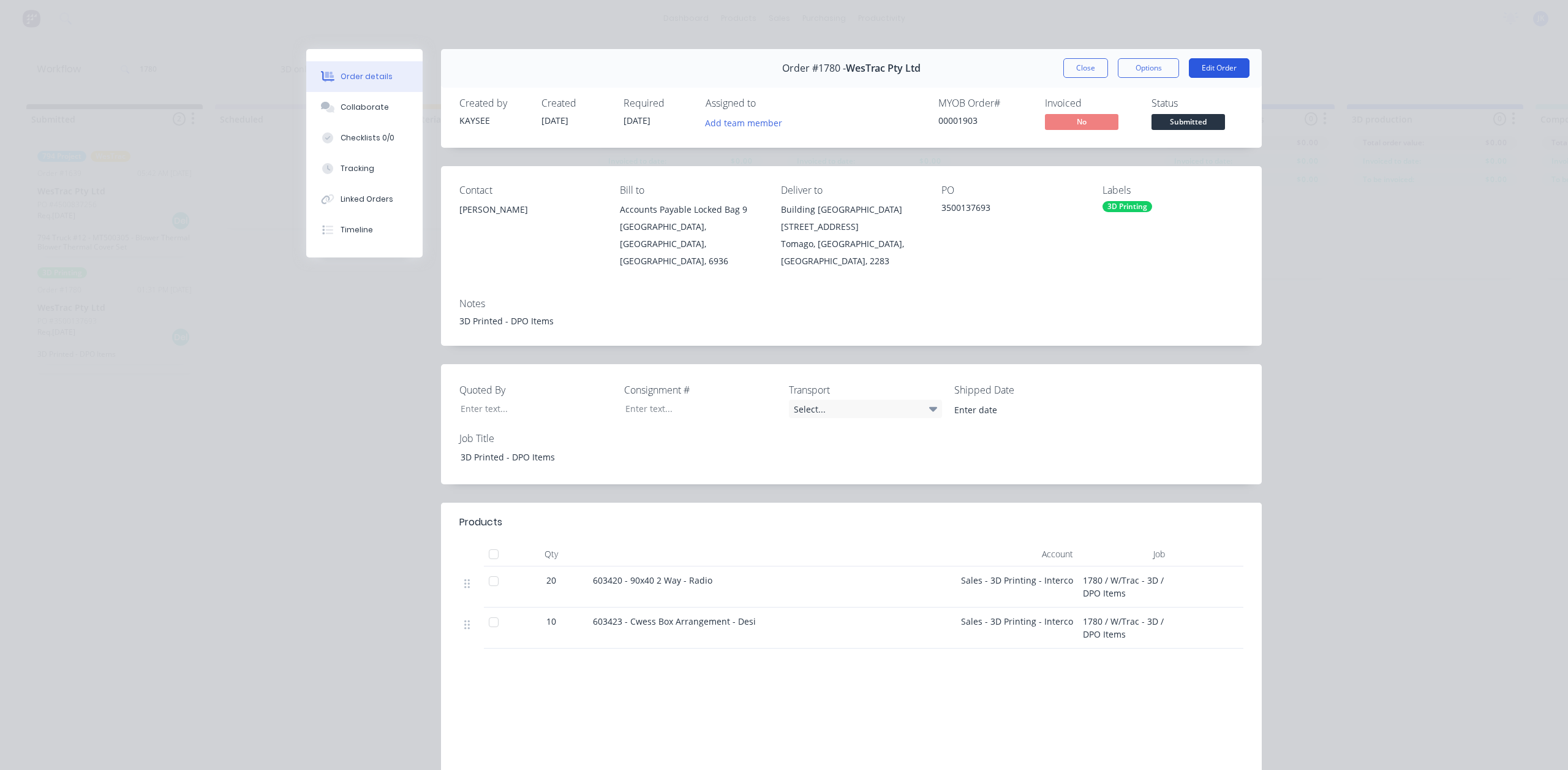
click at [1203, 69] on button "Edit Order" at bounding box center [1219, 68] width 61 height 20
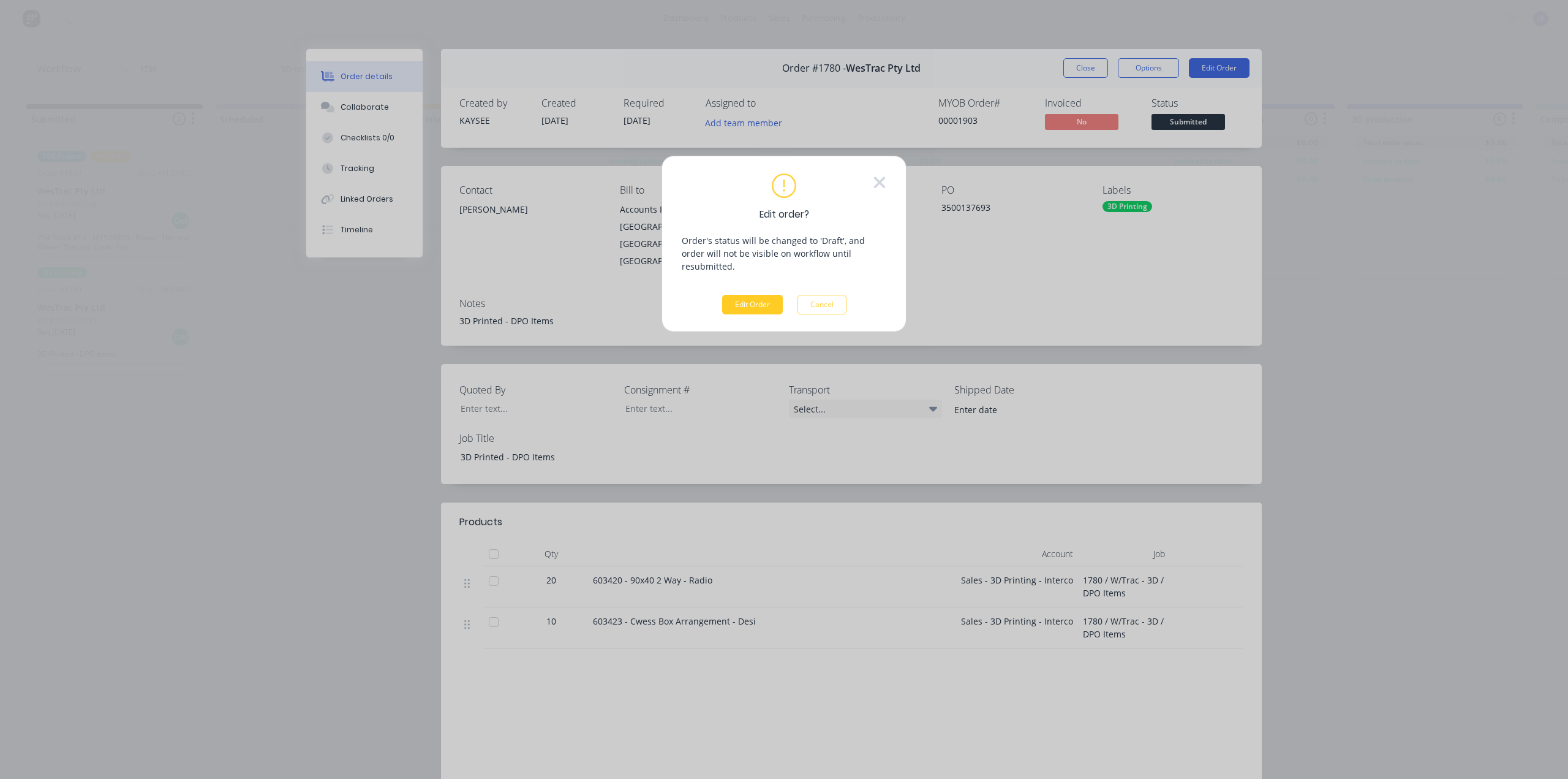
click at [771, 295] on button "Edit Order" at bounding box center [752, 304] width 61 height 20
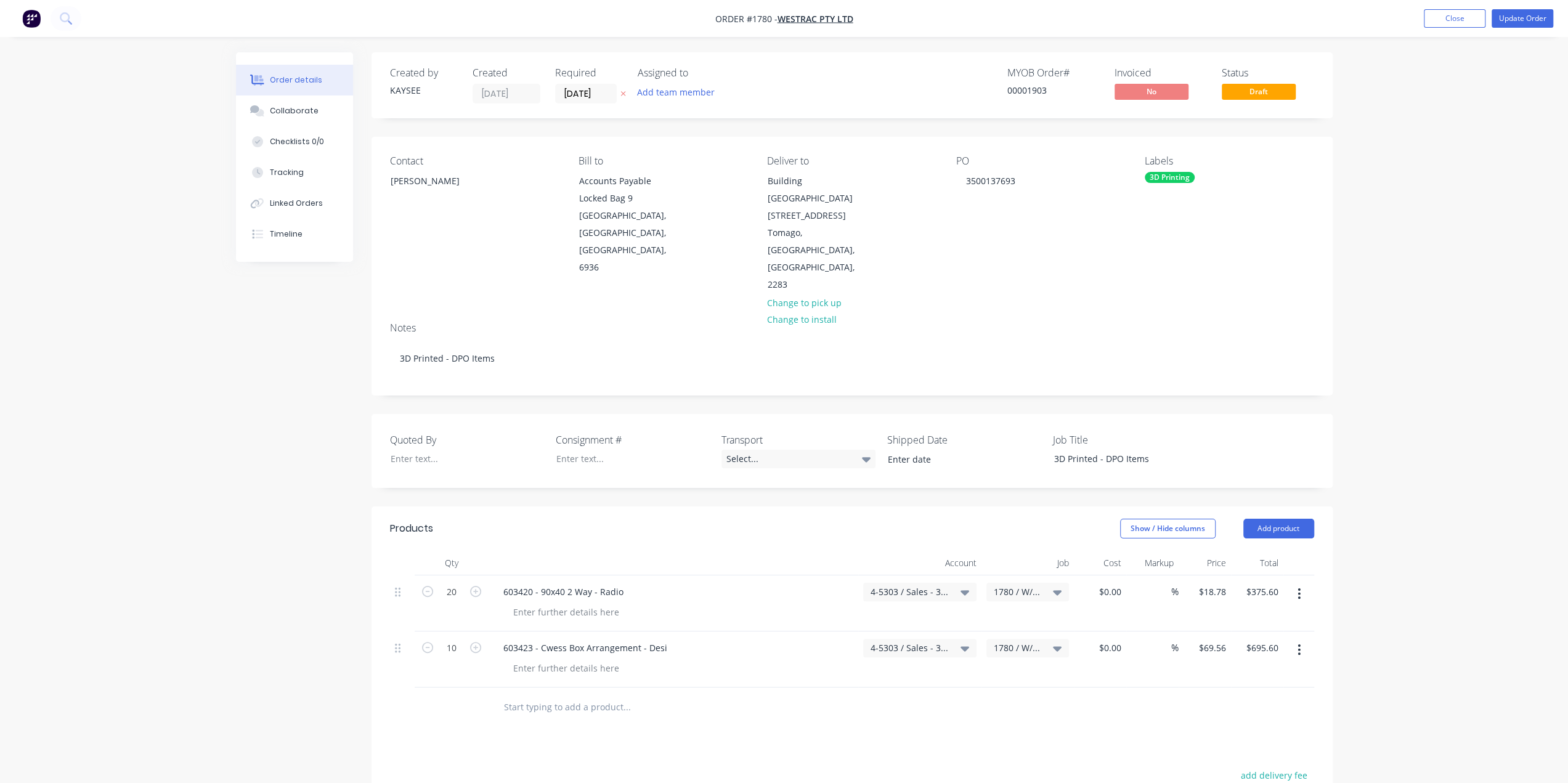
click at [1189, 176] on div "3D Printing" at bounding box center [1169, 177] width 50 height 11
click at [1171, 335] on div at bounding box center [1167, 334] width 24 height 24
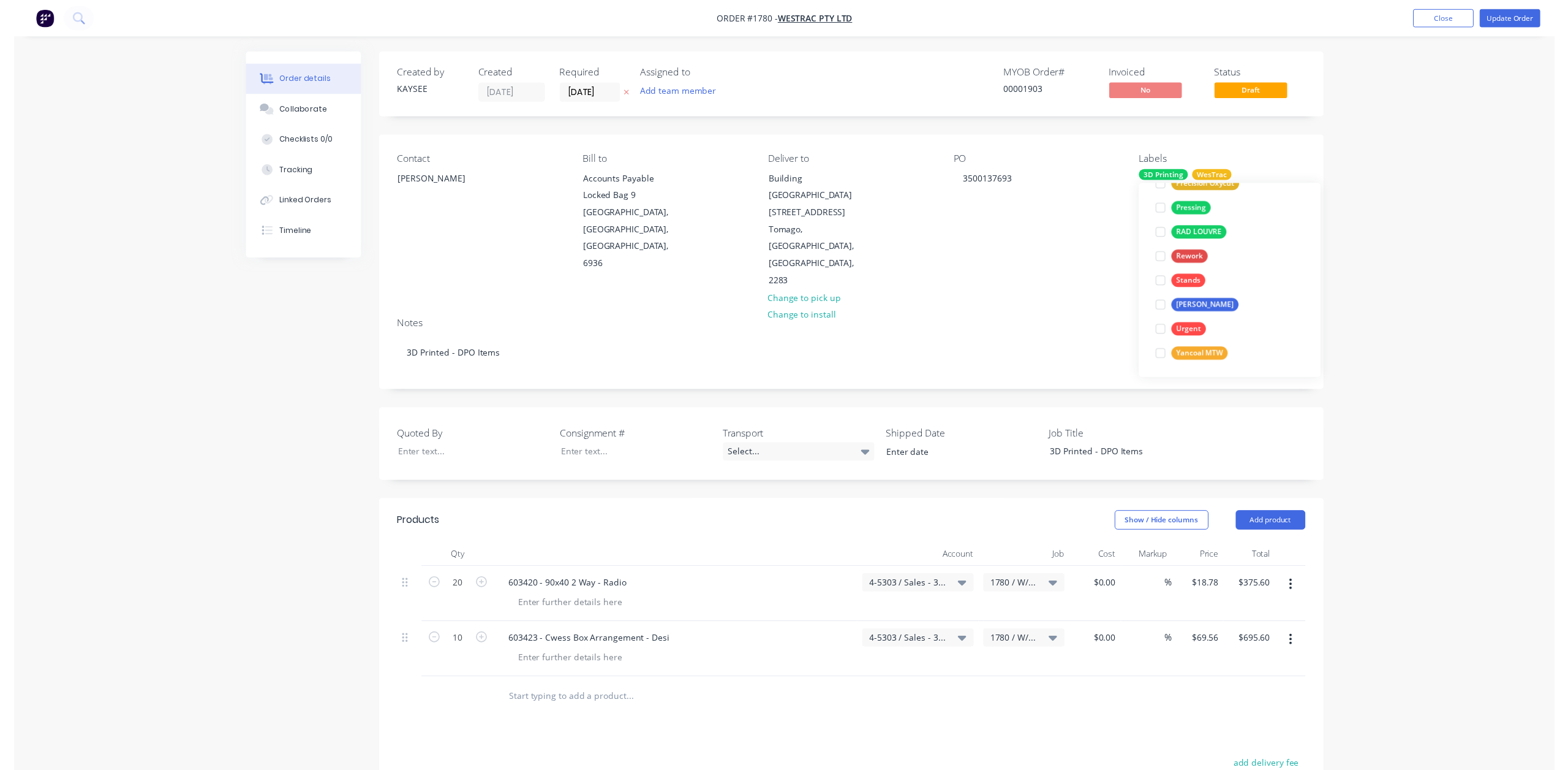
scroll to position [0, 0]
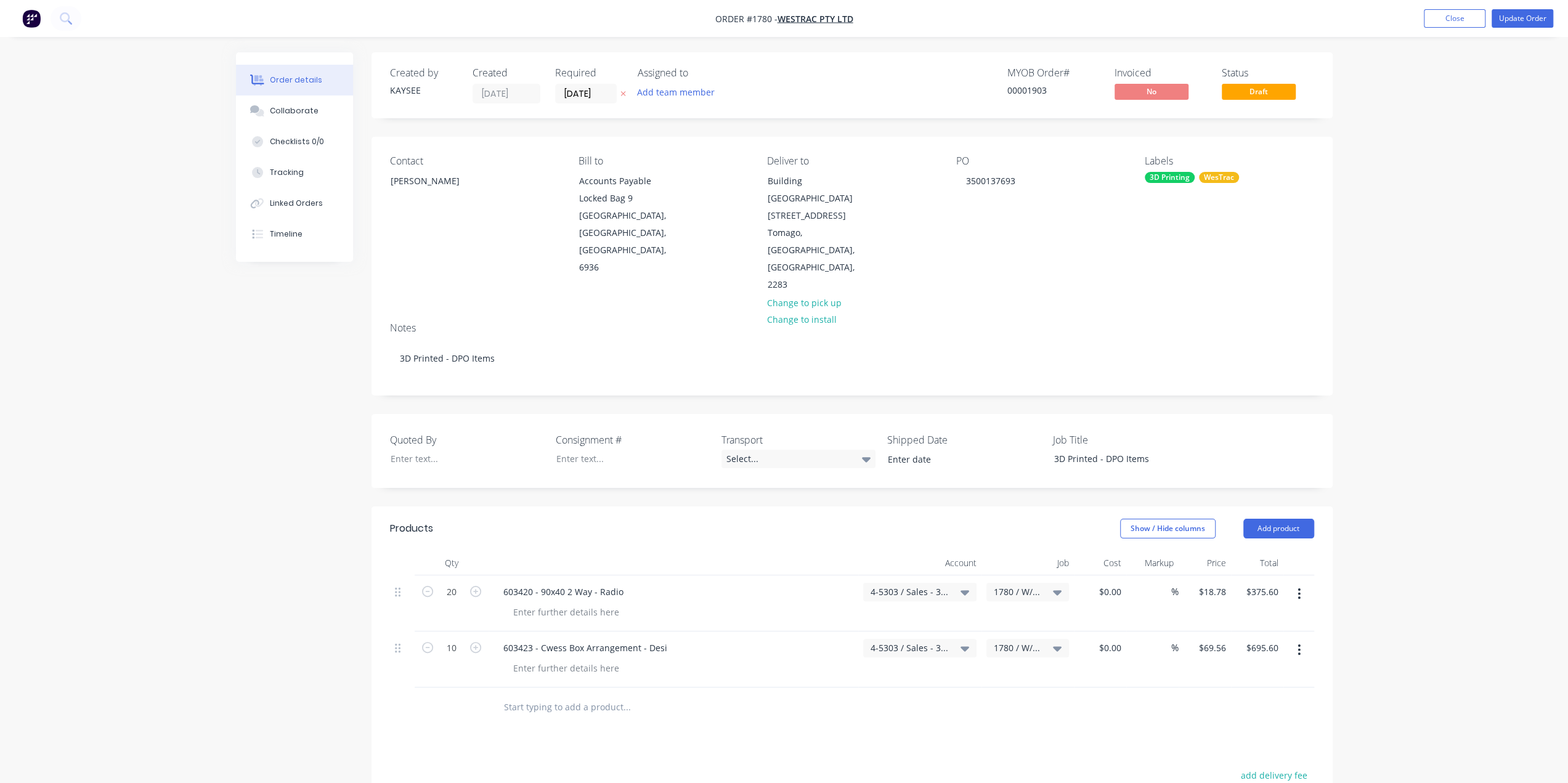
click at [1071, 229] on div "PO 3500137693" at bounding box center [1041, 224] width 169 height 138
click at [1518, 17] on button "Update Order" at bounding box center [1522, 18] width 62 height 19
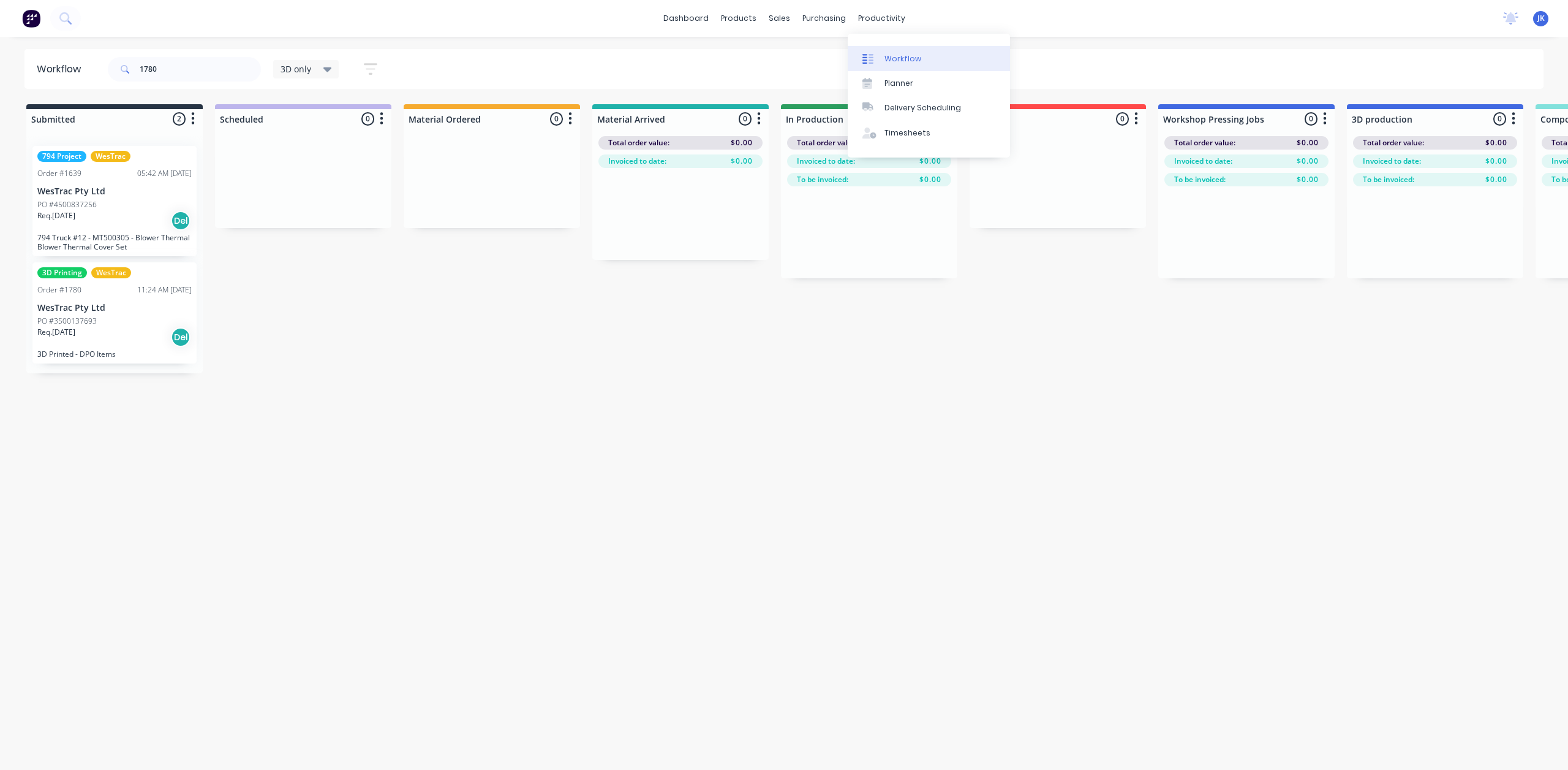
click at [875, 61] on div at bounding box center [871, 58] width 19 height 11
click at [311, 65] on span "3D only" at bounding box center [296, 69] width 31 height 13
click at [331, 186] on button "3D only (Default)" at bounding box center [348, 184] width 131 height 14
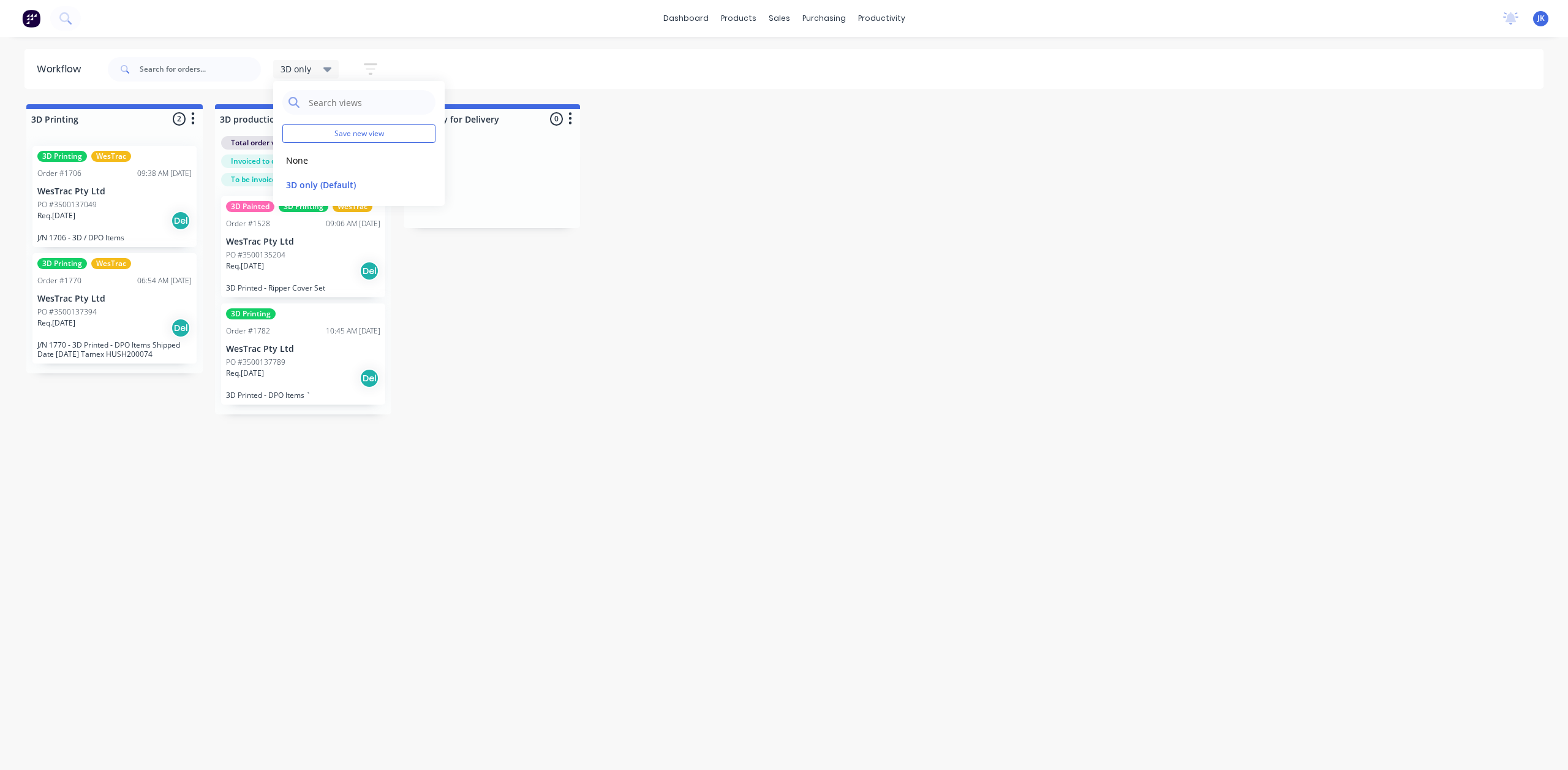
click at [333, 67] on div "3D only" at bounding box center [306, 69] width 66 height 19
click at [375, 63] on icon "button" at bounding box center [370, 69] width 13 height 15
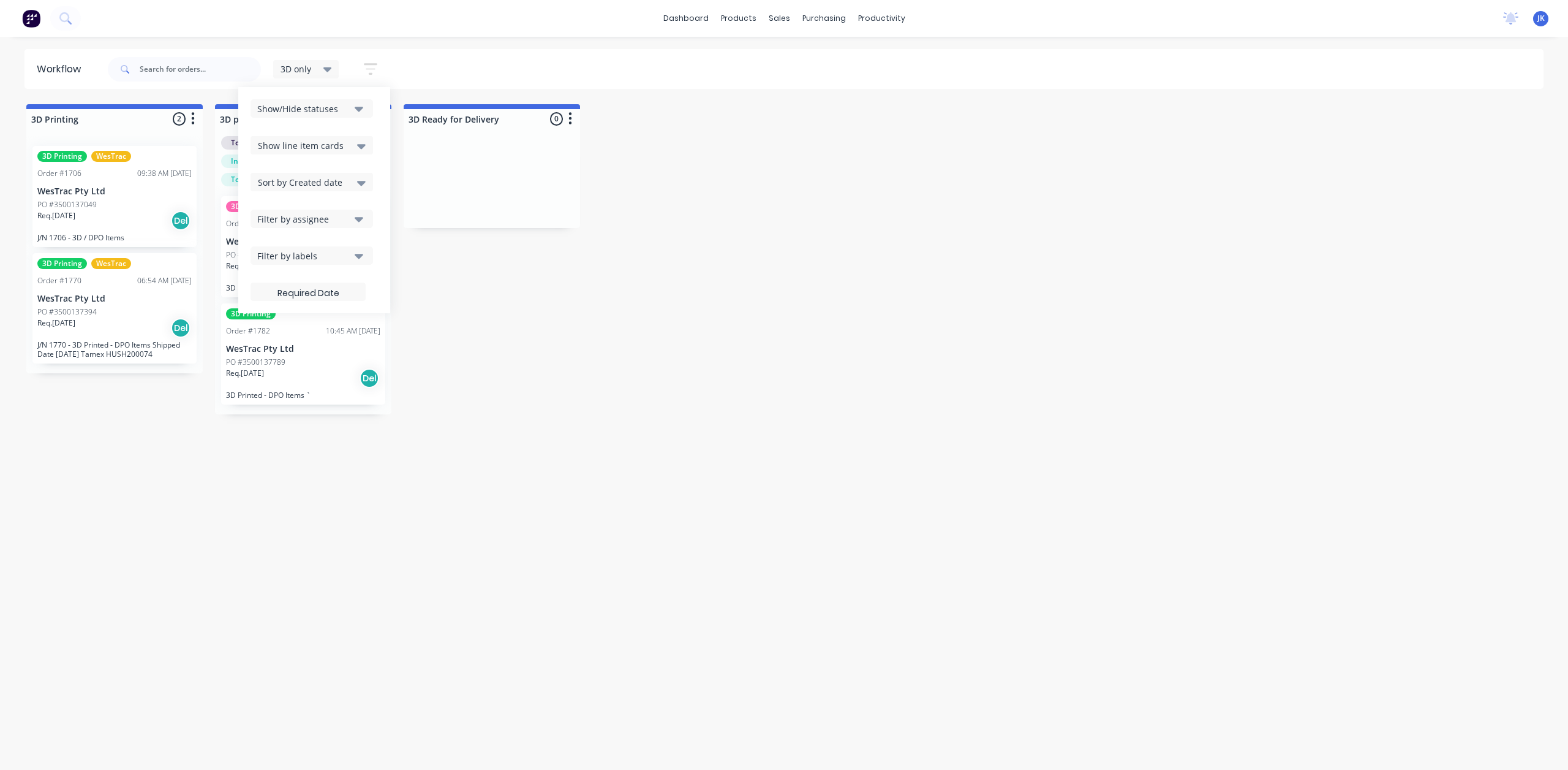
click at [350, 259] on button "Filter by labels" at bounding box center [311, 256] width 122 height 19
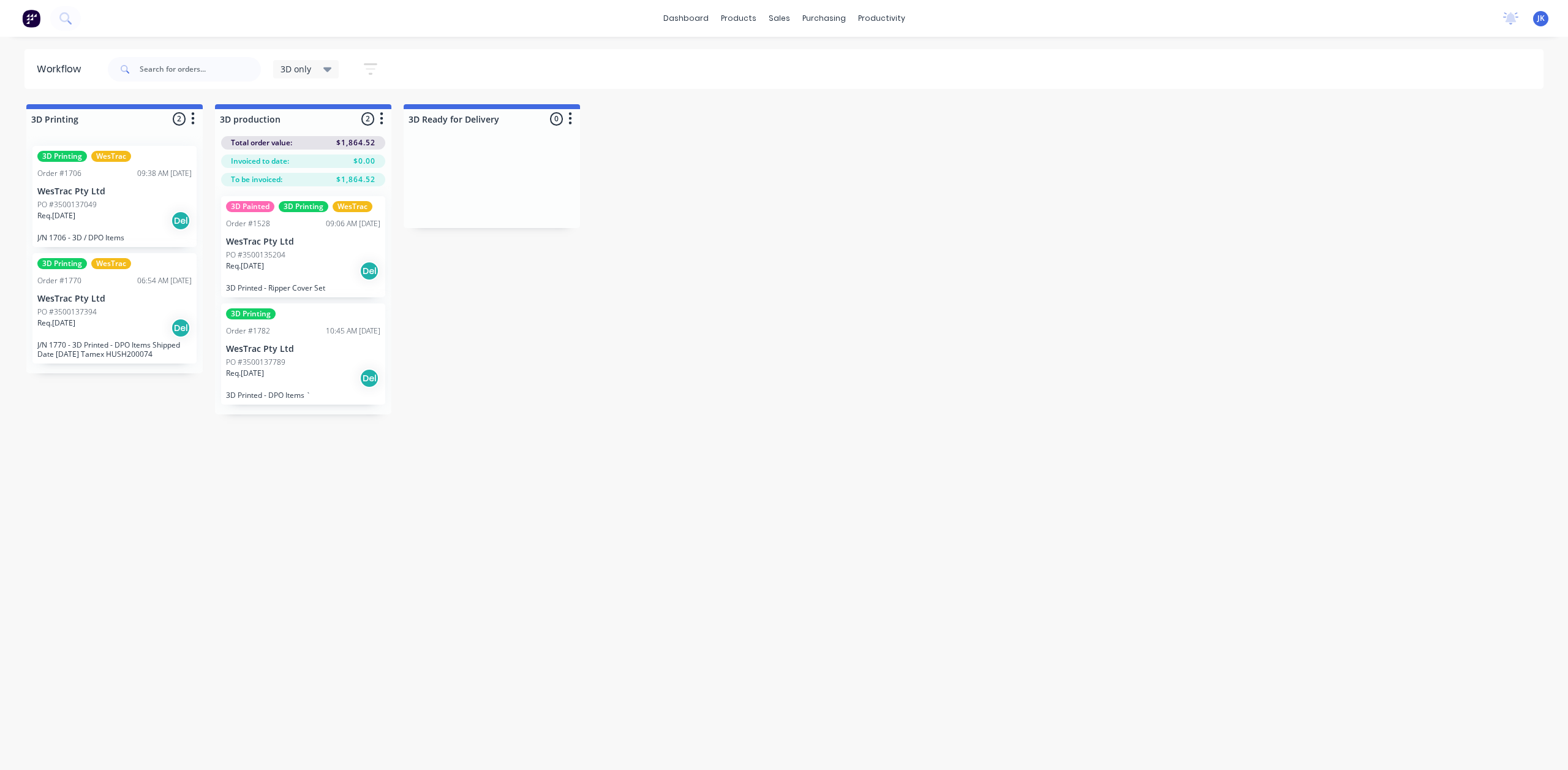
click at [327, 63] on div "3D only" at bounding box center [306, 69] width 66 height 19
click at [421, 184] on button "edit" at bounding box center [424, 184] width 16 height 13
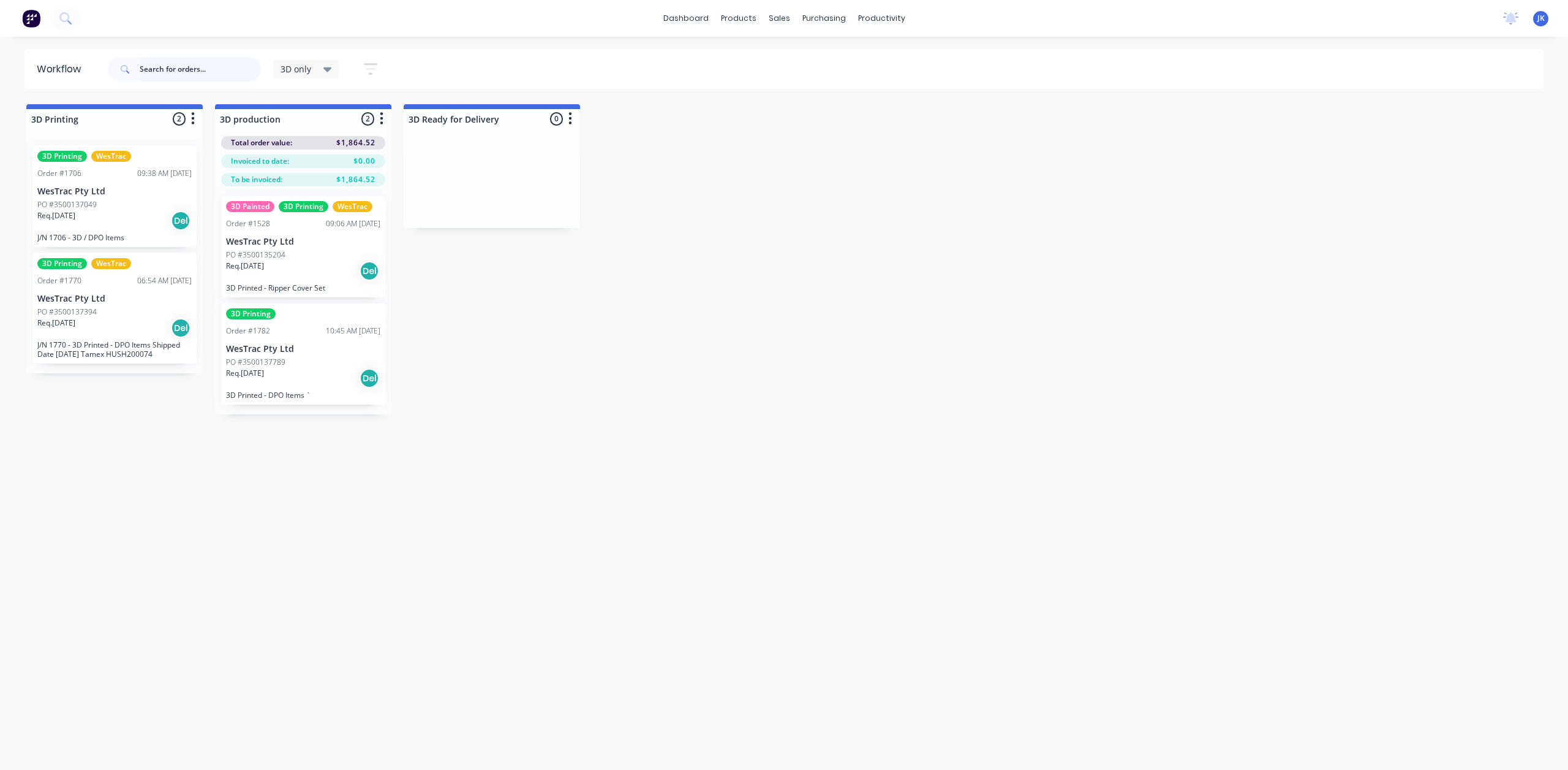
click at [202, 67] on input "text" at bounding box center [200, 69] width 121 height 24
type input "1780"
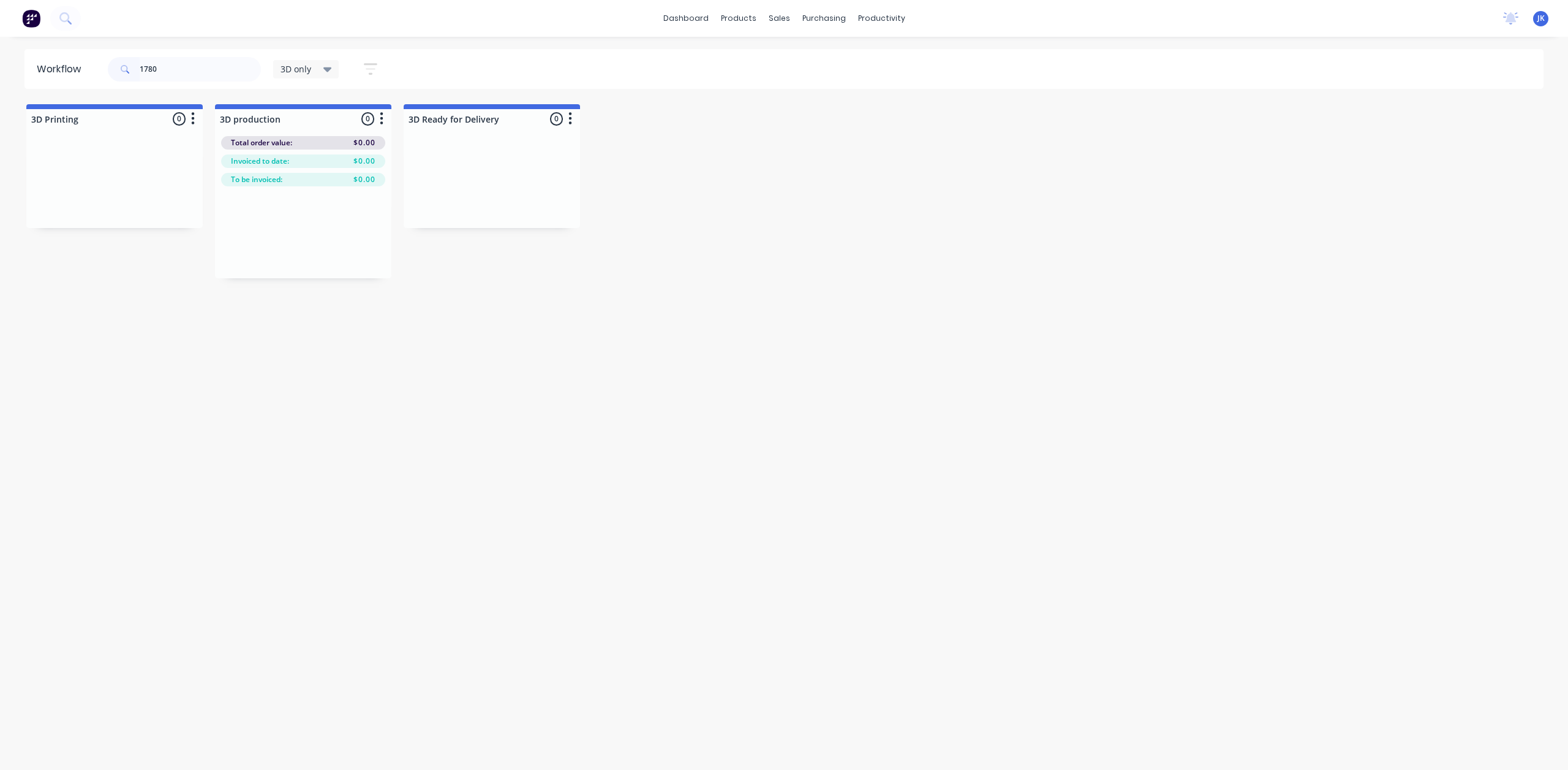
click at [329, 69] on icon at bounding box center [327, 70] width 8 height 5
click at [320, 156] on button "None" at bounding box center [348, 160] width 131 height 14
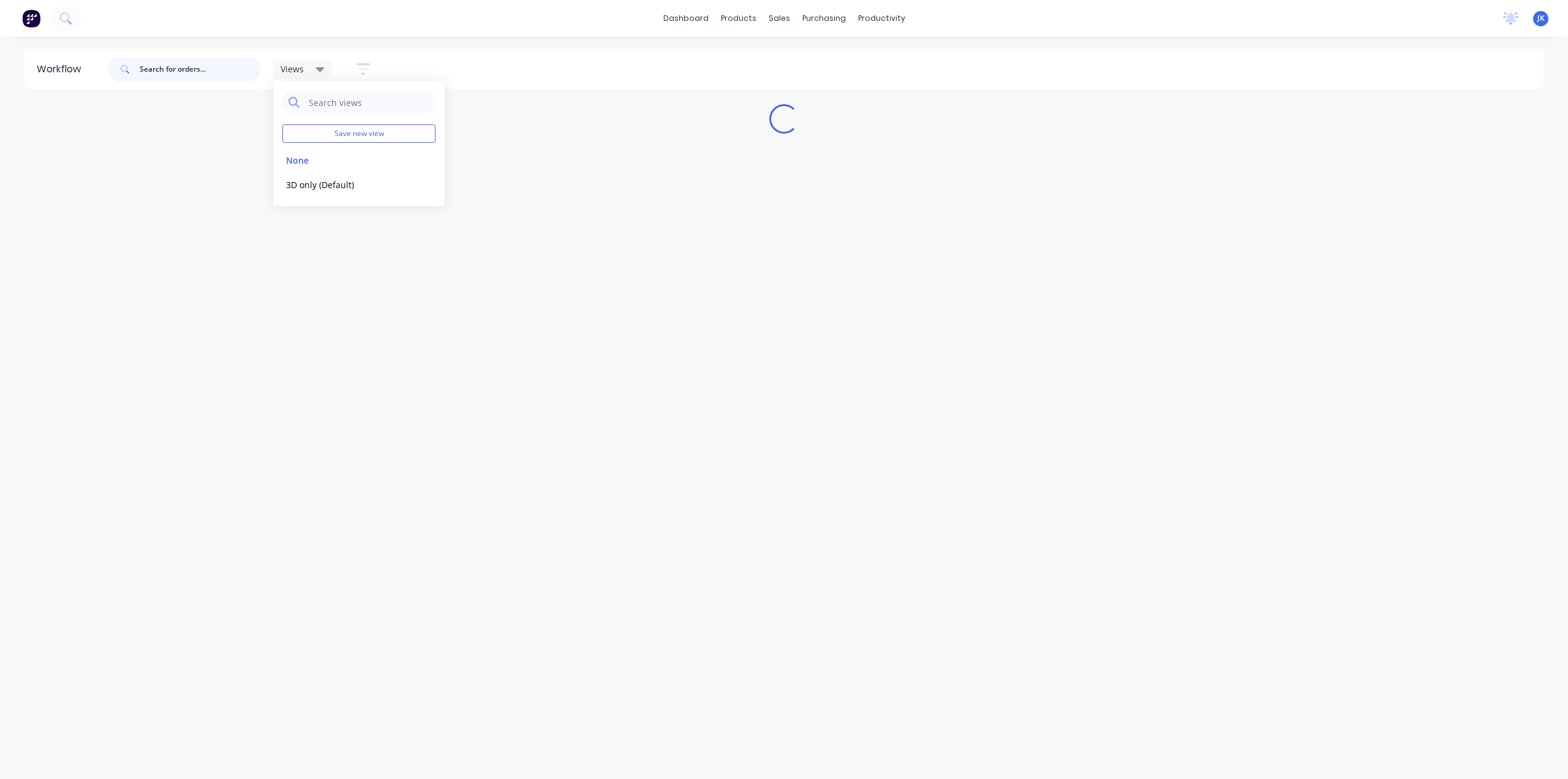
click at [172, 70] on input "text" at bounding box center [200, 69] width 121 height 24
type input "1780"
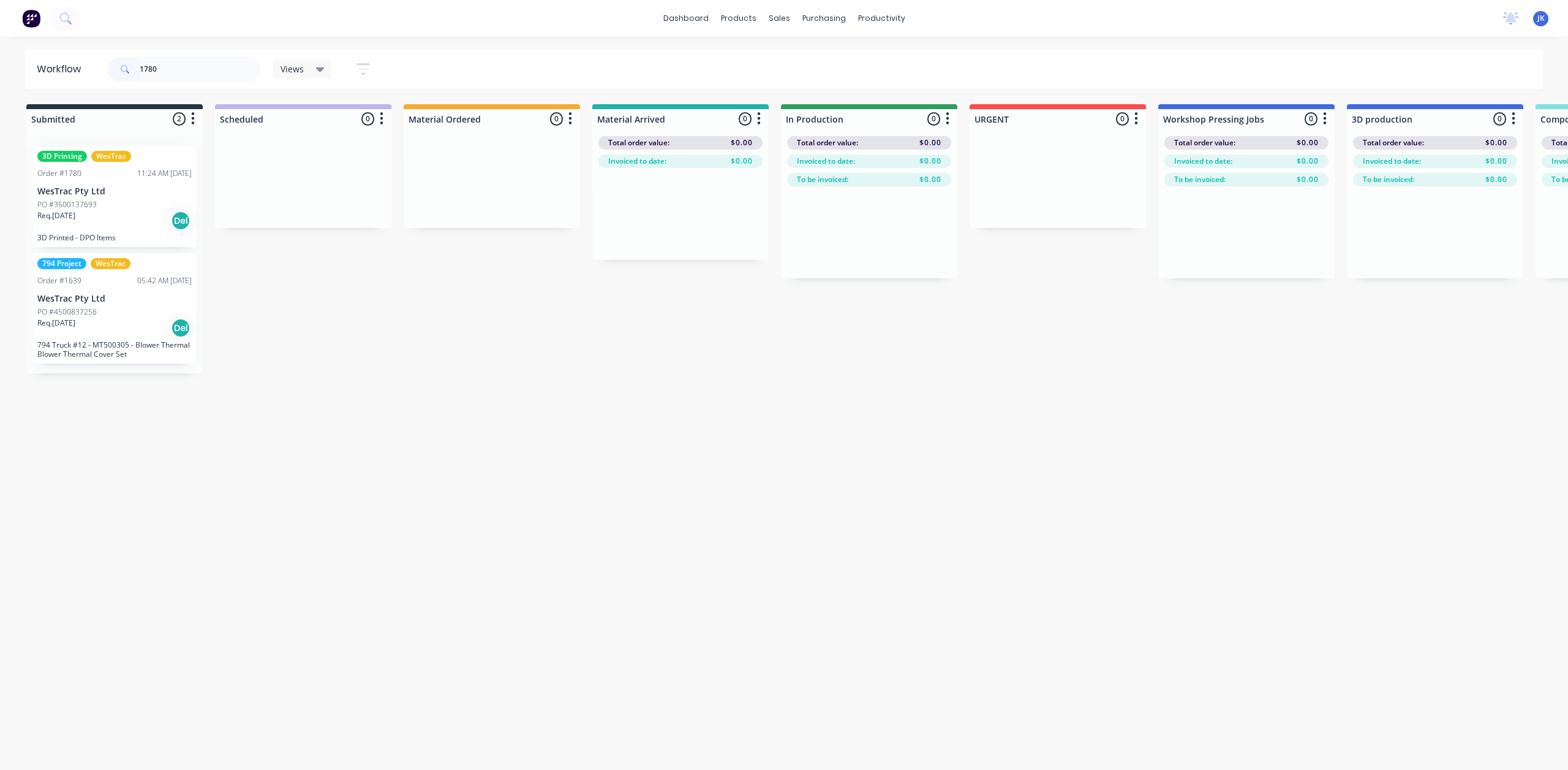
click at [155, 203] on div "PO #3500137693" at bounding box center [114, 204] width 154 height 11
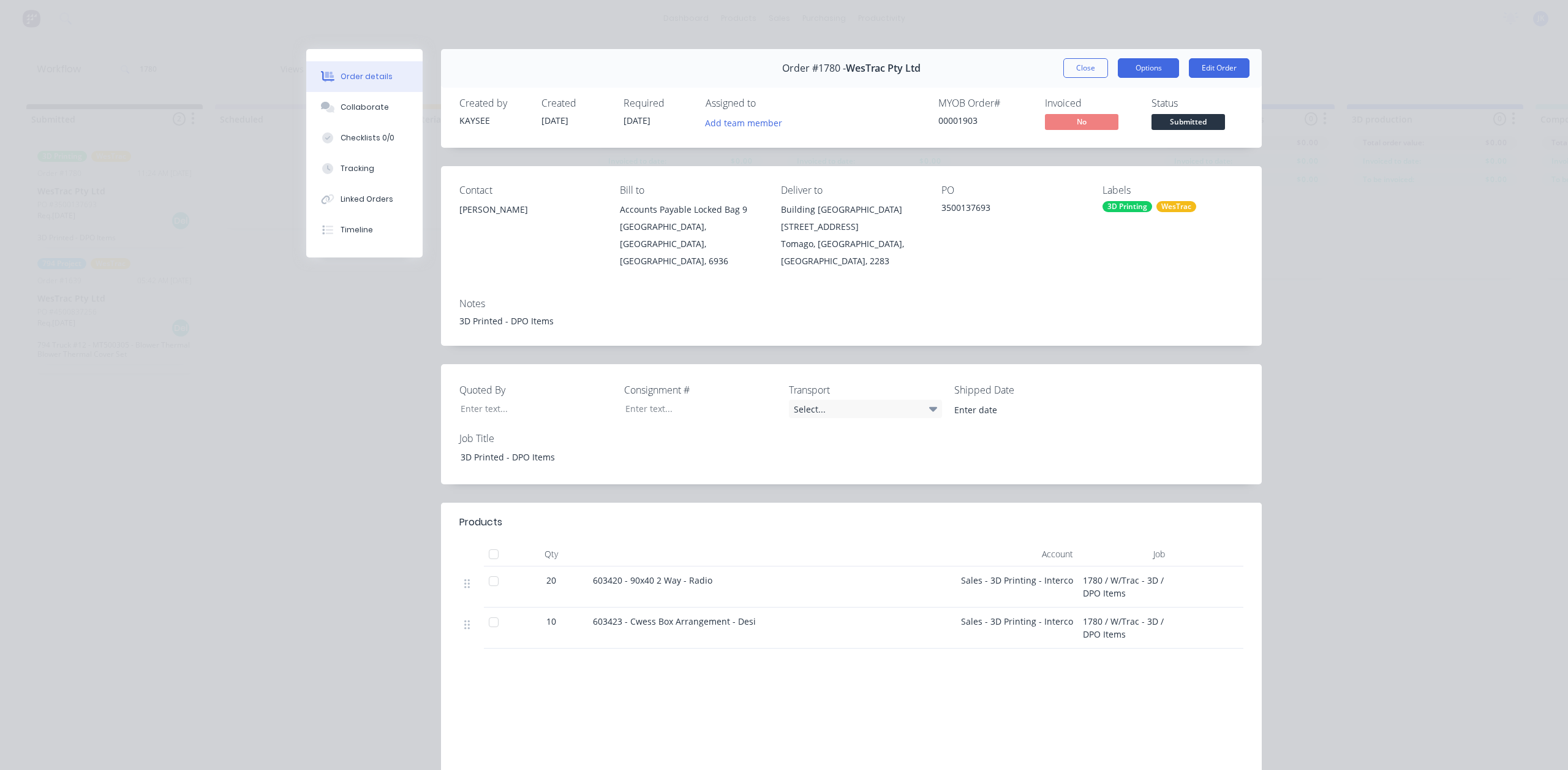
click at [1147, 72] on button "Options" at bounding box center [1149, 68] width 61 height 20
click at [929, 402] on icon at bounding box center [933, 409] width 8 height 13
click at [929, 407] on icon at bounding box center [933, 409] width 8 height 5
click at [1145, 331] on div "Order #1780 - WesTrac Pty Ltd Close Options Edit Order Created by KAYSEE Create…" at bounding box center [784, 458] width 956 height 817
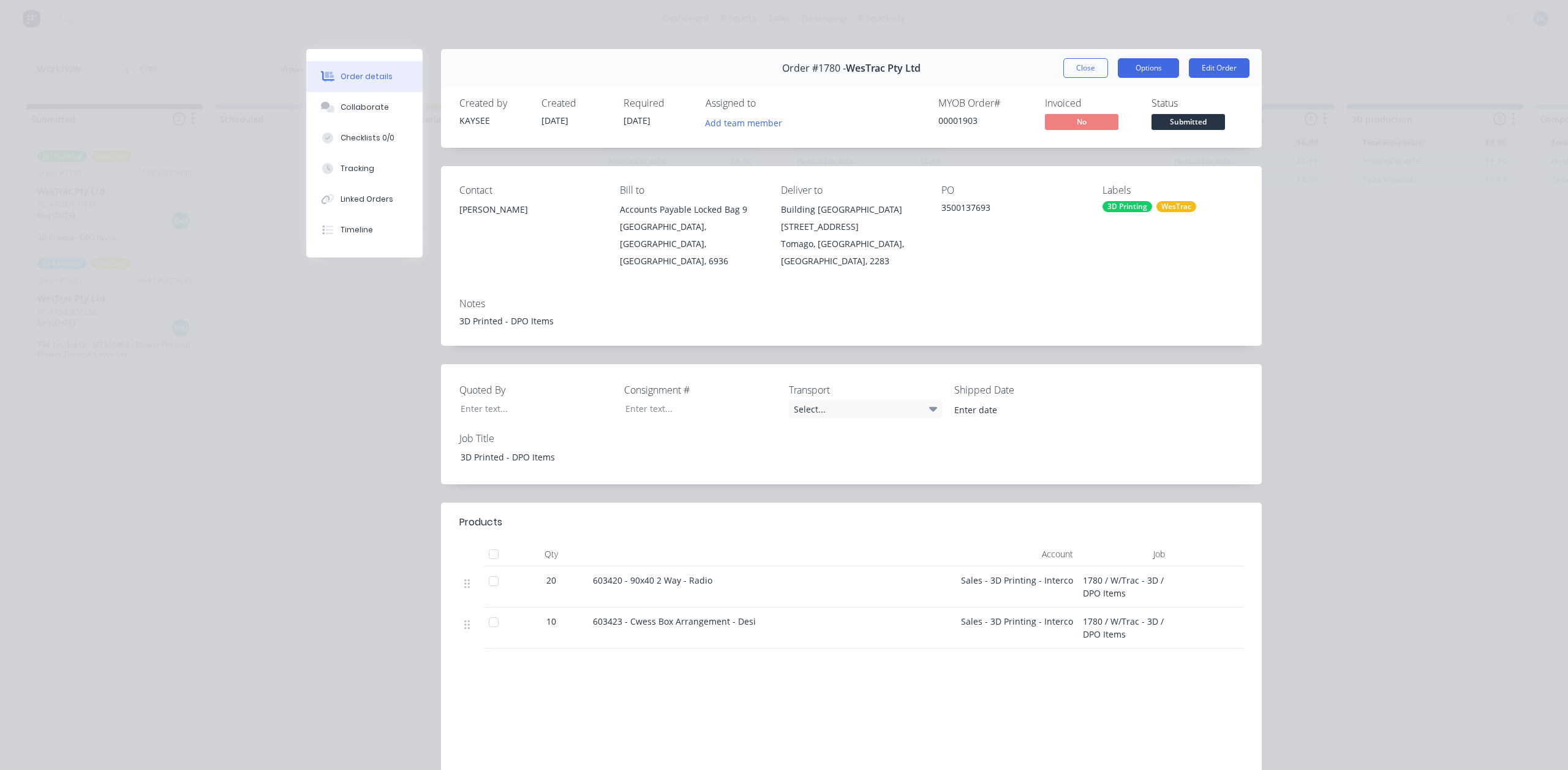
click at [1155, 69] on button "Options" at bounding box center [1149, 68] width 61 height 20
click at [366, 96] on button "Collaborate" at bounding box center [364, 108] width 117 height 31
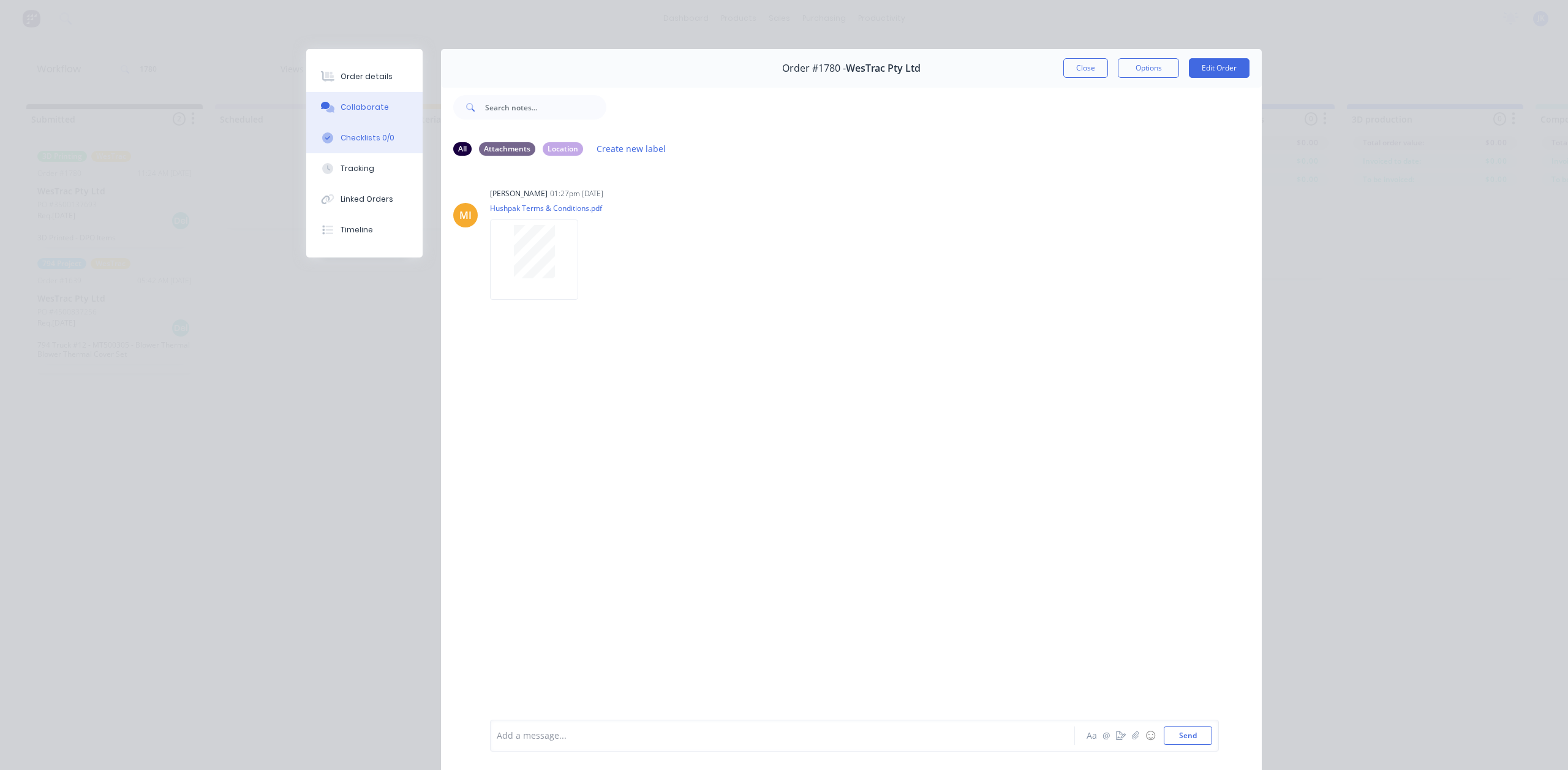
click at [373, 145] on button "Checklists 0/0" at bounding box center [364, 138] width 117 height 31
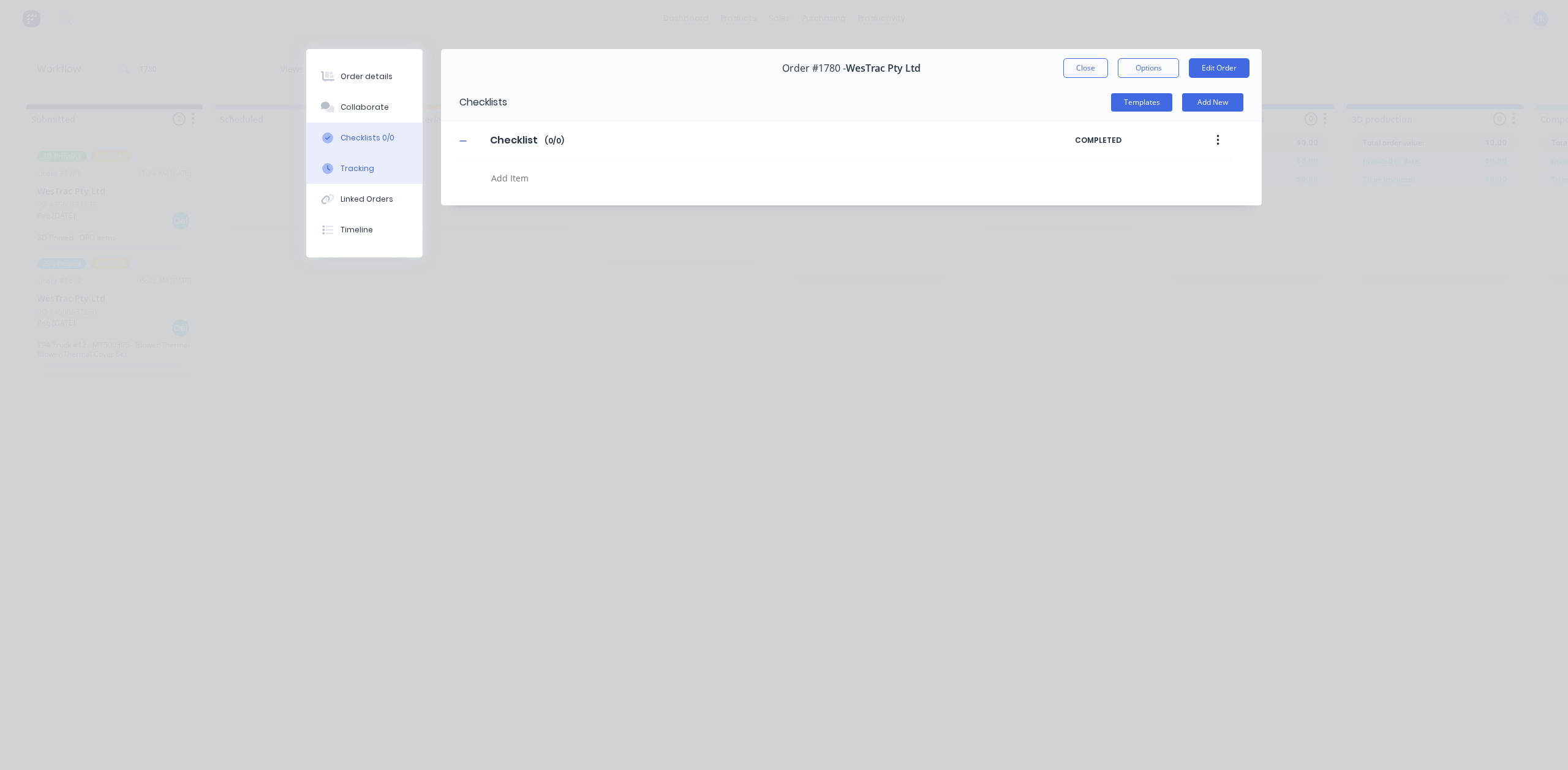
click at [365, 176] on button "Tracking" at bounding box center [364, 168] width 117 height 31
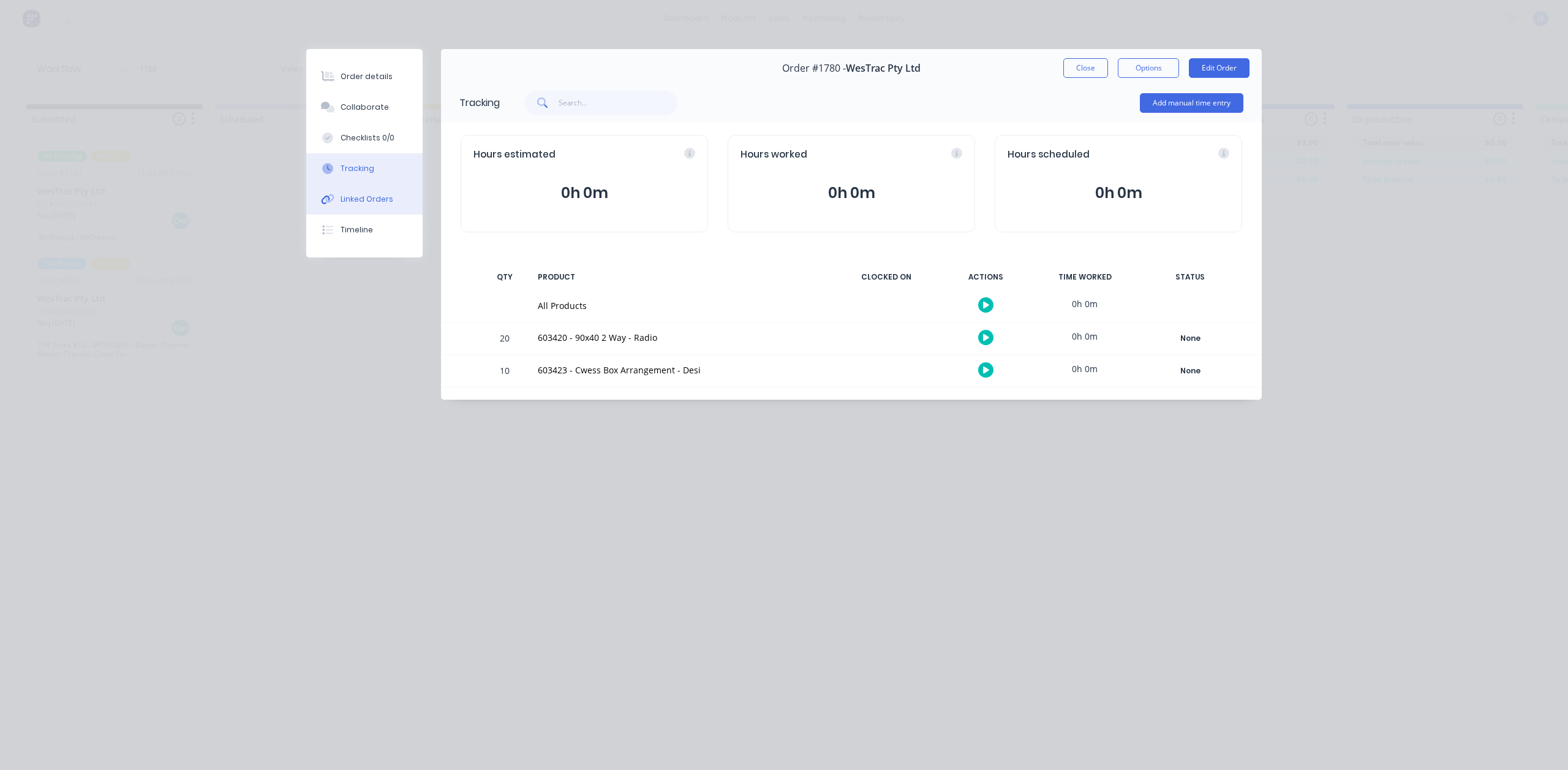
click at [366, 201] on div "Linked Orders" at bounding box center [367, 199] width 53 height 11
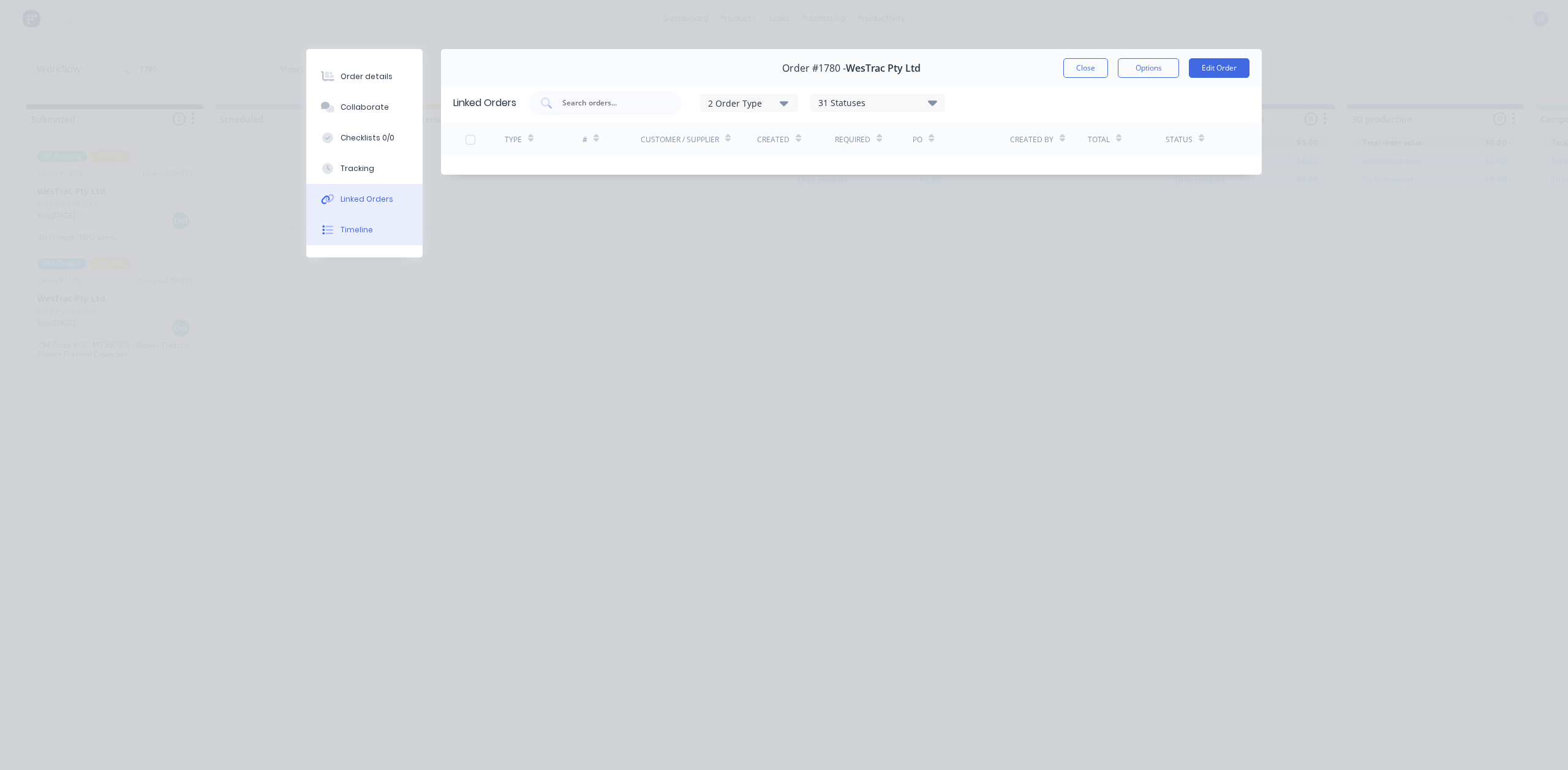
click at [371, 237] on button "Timeline" at bounding box center [364, 230] width 117 height 31
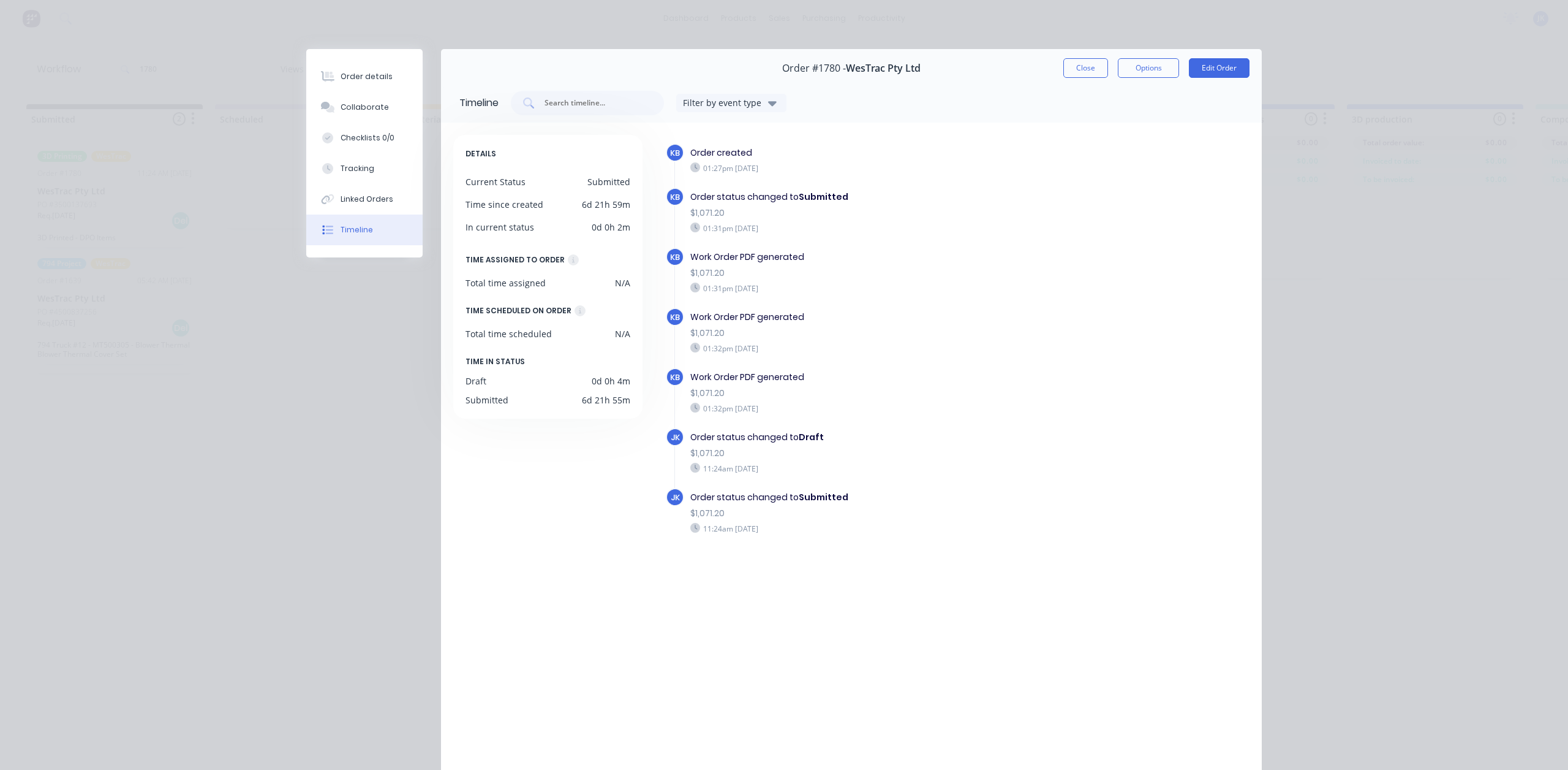
click at [750, 101] on div "Filter by event type" at bounding box center [724, 102] width 82 height 13
click at [1081, 63] on button "Close" at bounding box center [1086, 68] width 45 height 20
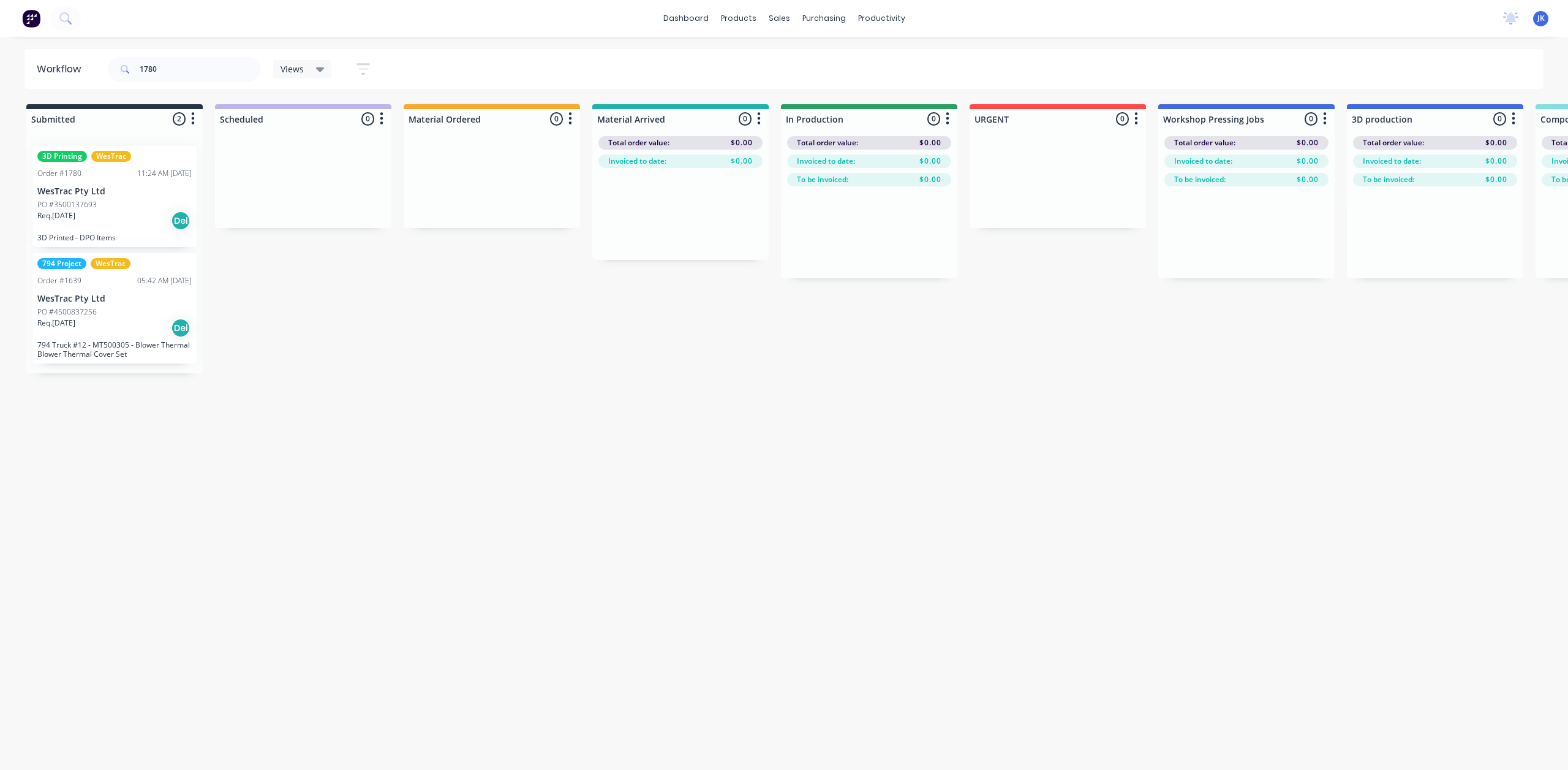
click at [120, 190] on p "WesTrac Pty Ltd" at bounding box center [114, 192] width 154 height 10
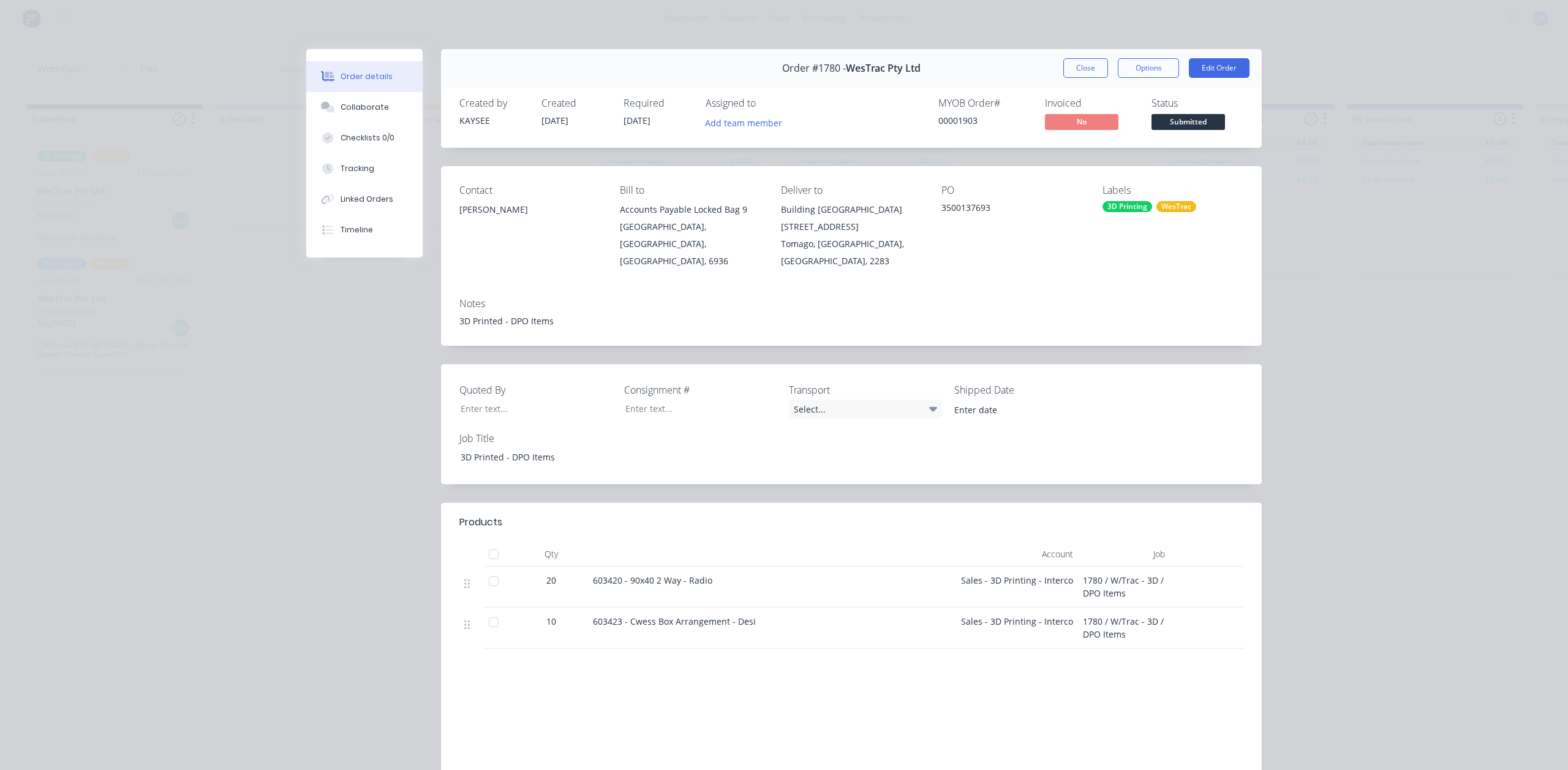
click at [1133, 204] on div "3D Printing" at bounding box center [1127, 206] width 49 height 11
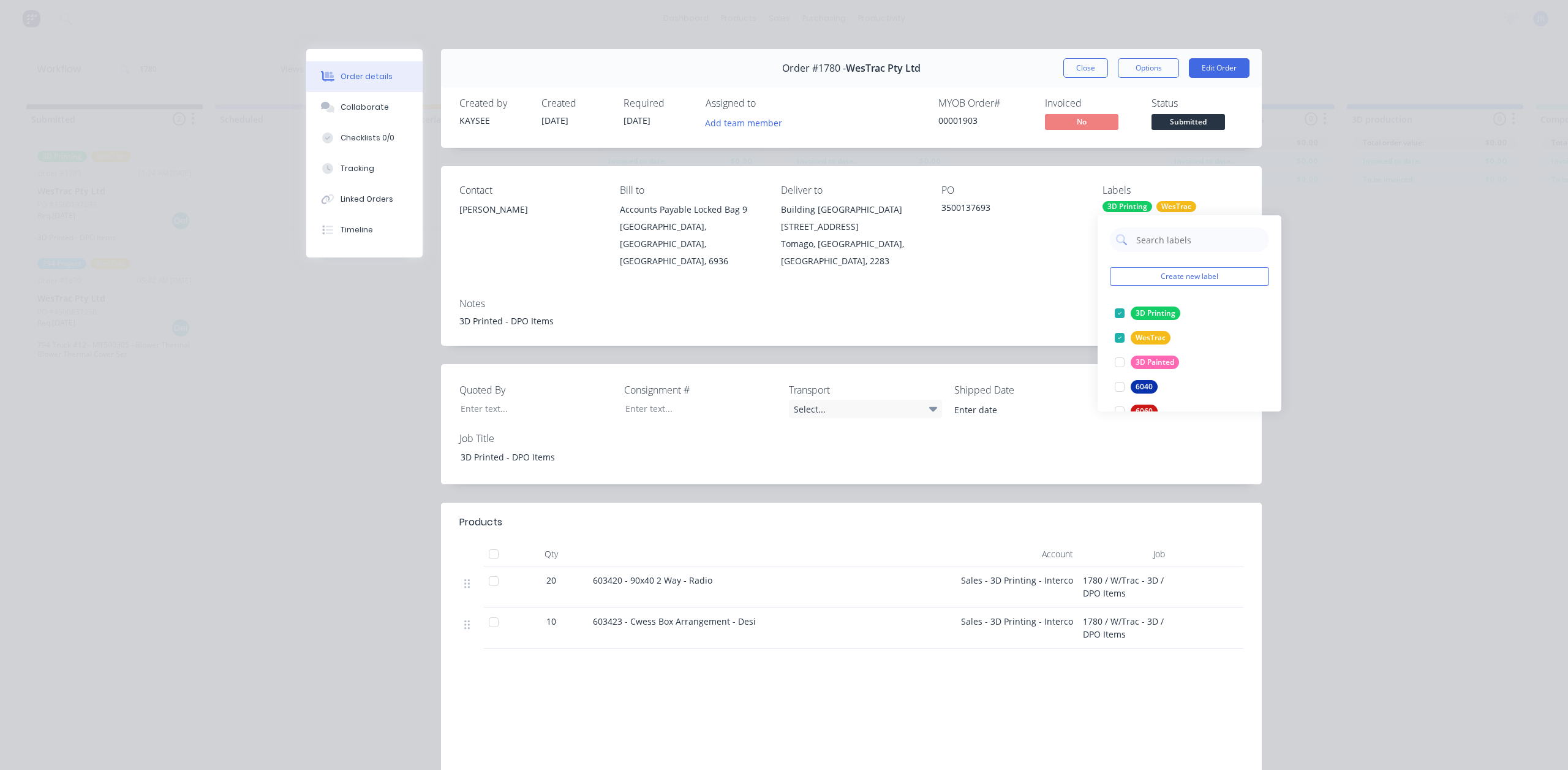
click at [1330, 198] on div "Order details Collaborate Checklists 0/0 Tracking Linked Orders Timeline Order …" at bounding box center [784, 385] width 1568 height 770
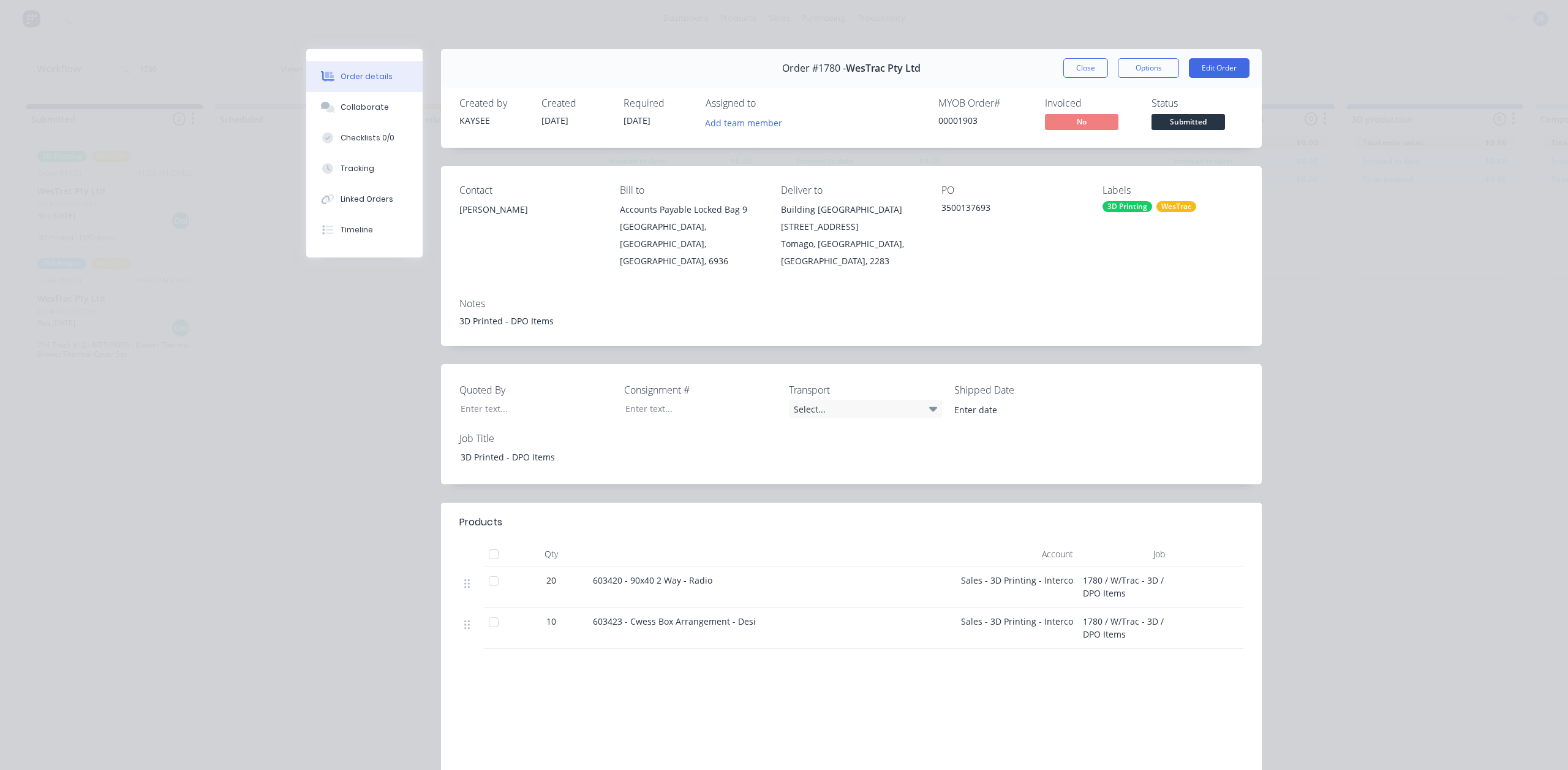
drag, startPoint x: 1297, startPoint y: 227, endPoint x: 1290, endPoint y: 207, distance: 21.2
click at [1296, 228] on div "Order details Collaborate Checklists 0/0 Tracking Linked Orders Timeline Order …" at bounding box center [784, 385] width 1568 height 770
click at [1066, 67] on button "Close" at bounding box center [1086, 68] width 45 height 20
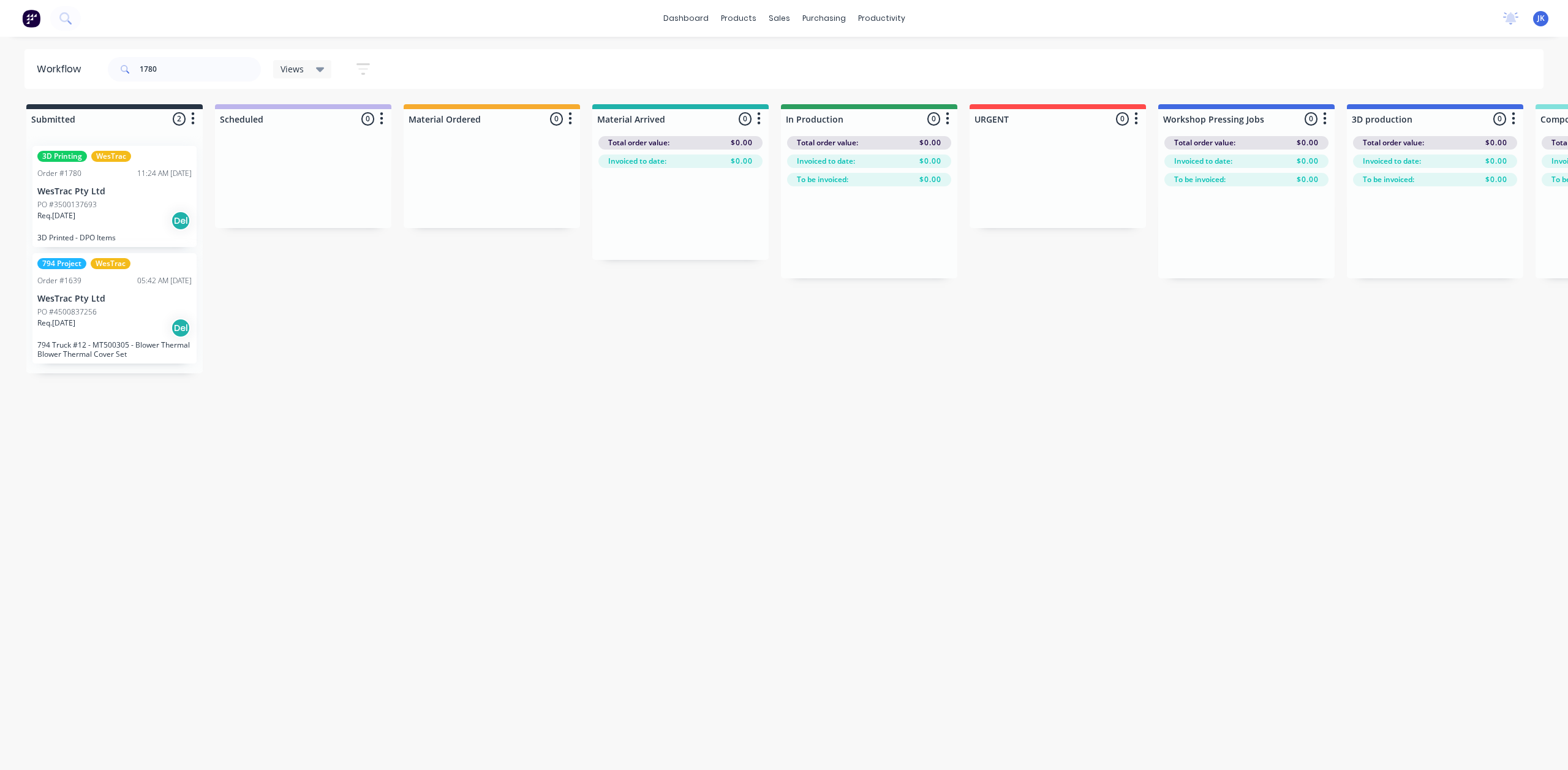
click at [320, 69] on icon at bounding box center [320, 70] width 8 height 5
click at [311, 175] on div "3D only (Default) edit" at bounding box center [359, 184] width 153 height 24
click at [311, 184] on button "3D only (Default)" at bounding box center [348, 184] width 131 height 14
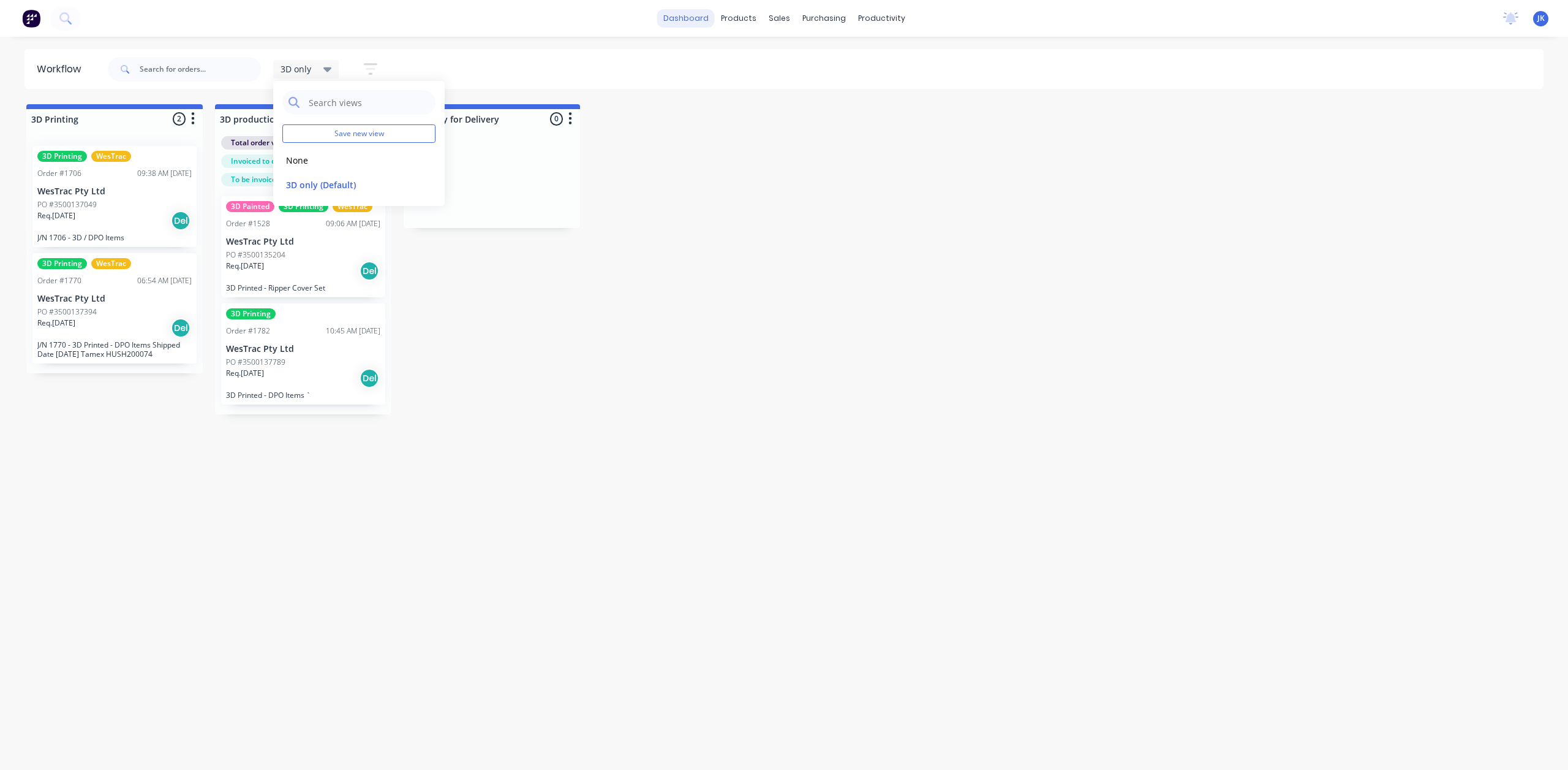
click at [698, 21] on link "dashboard" at bounding box center [686, 18] width 58 height 19
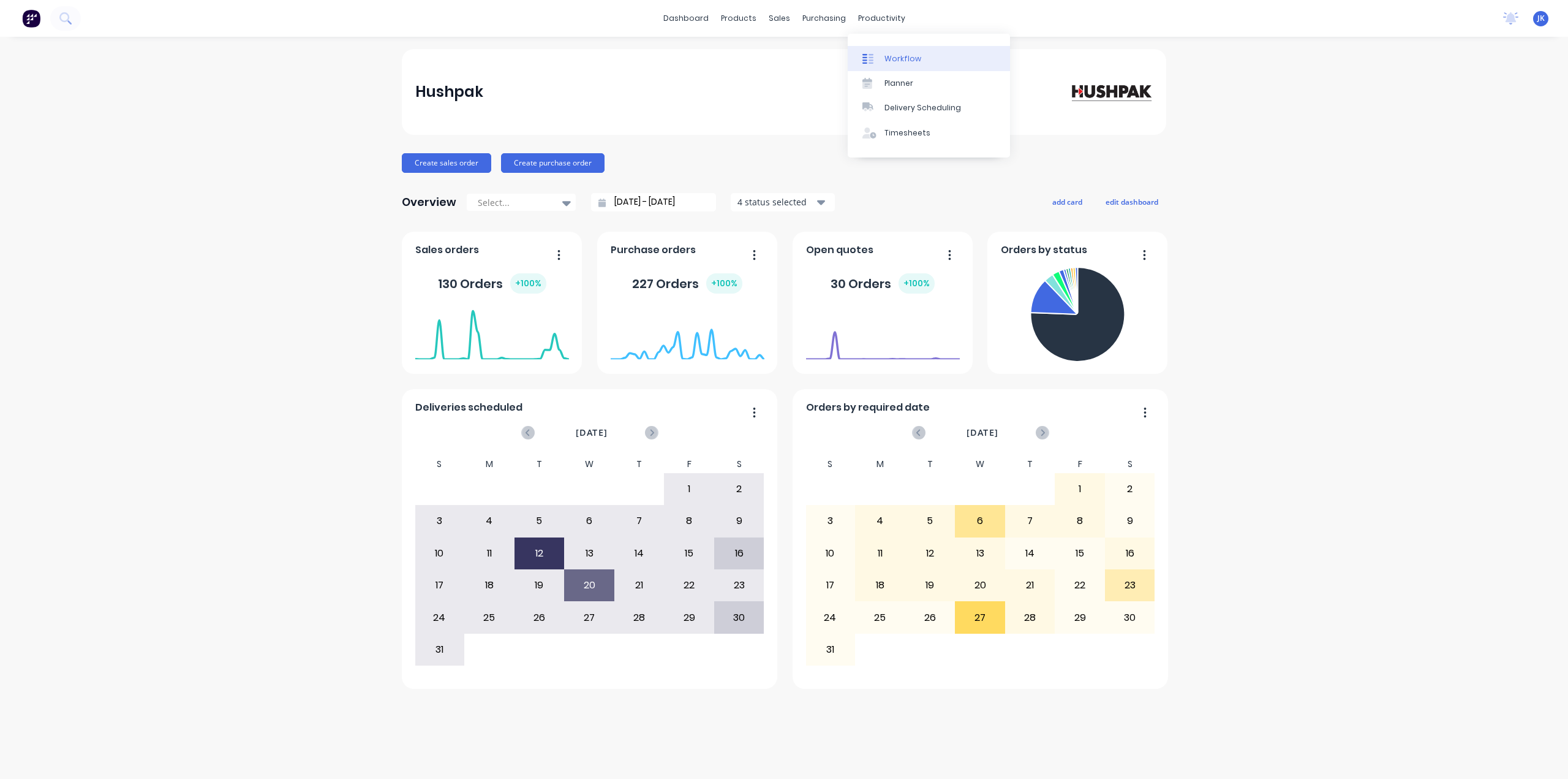
click at [875, 60] on div at bounding box center [871, 58] width 19 height 11
